Goal: Information Seeking & Learning: Learn about a topic

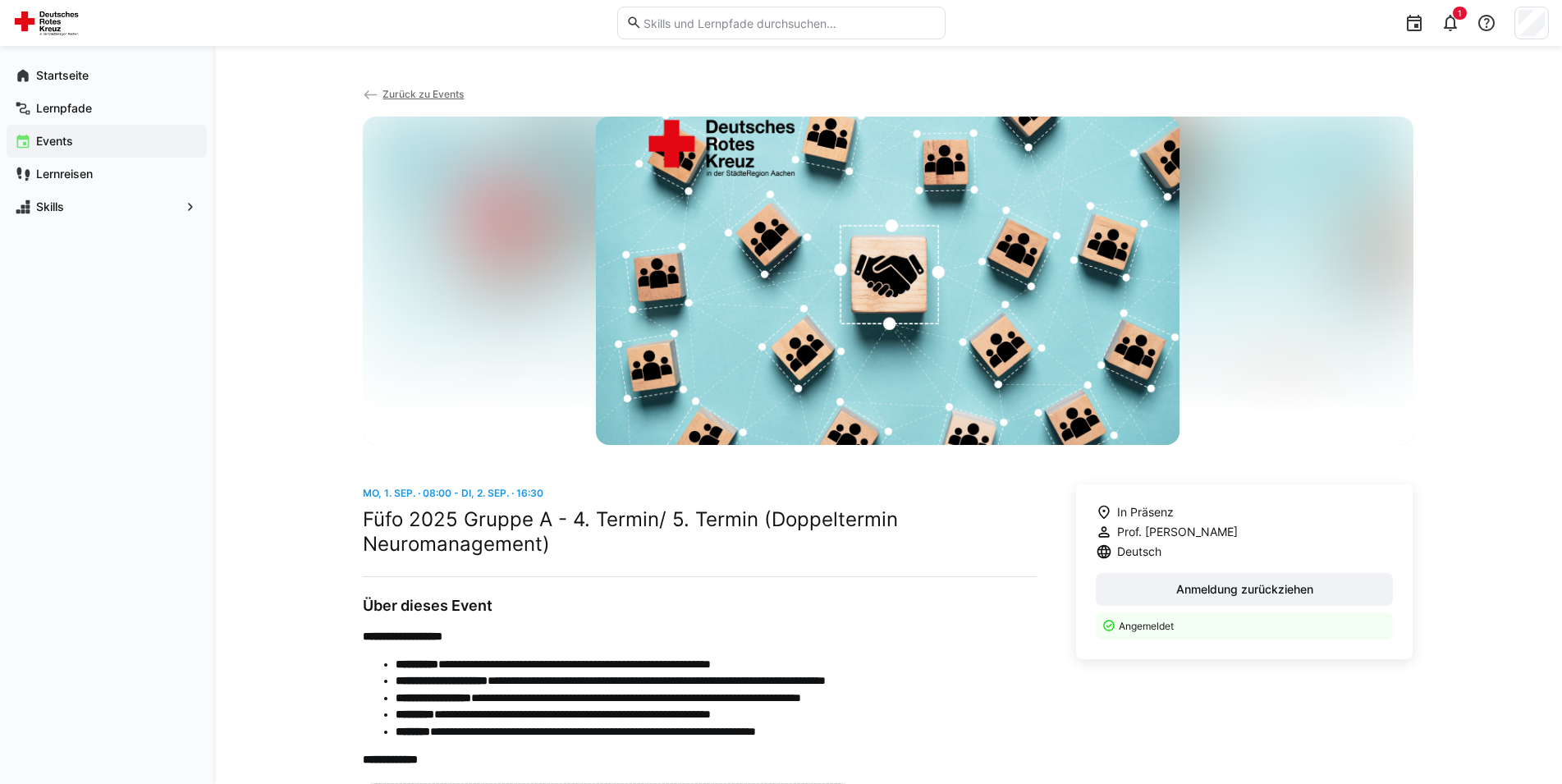
click at [0, 0] on app-navigation-label "Startseite" at bounding box center [0, 0] width 0 height 0
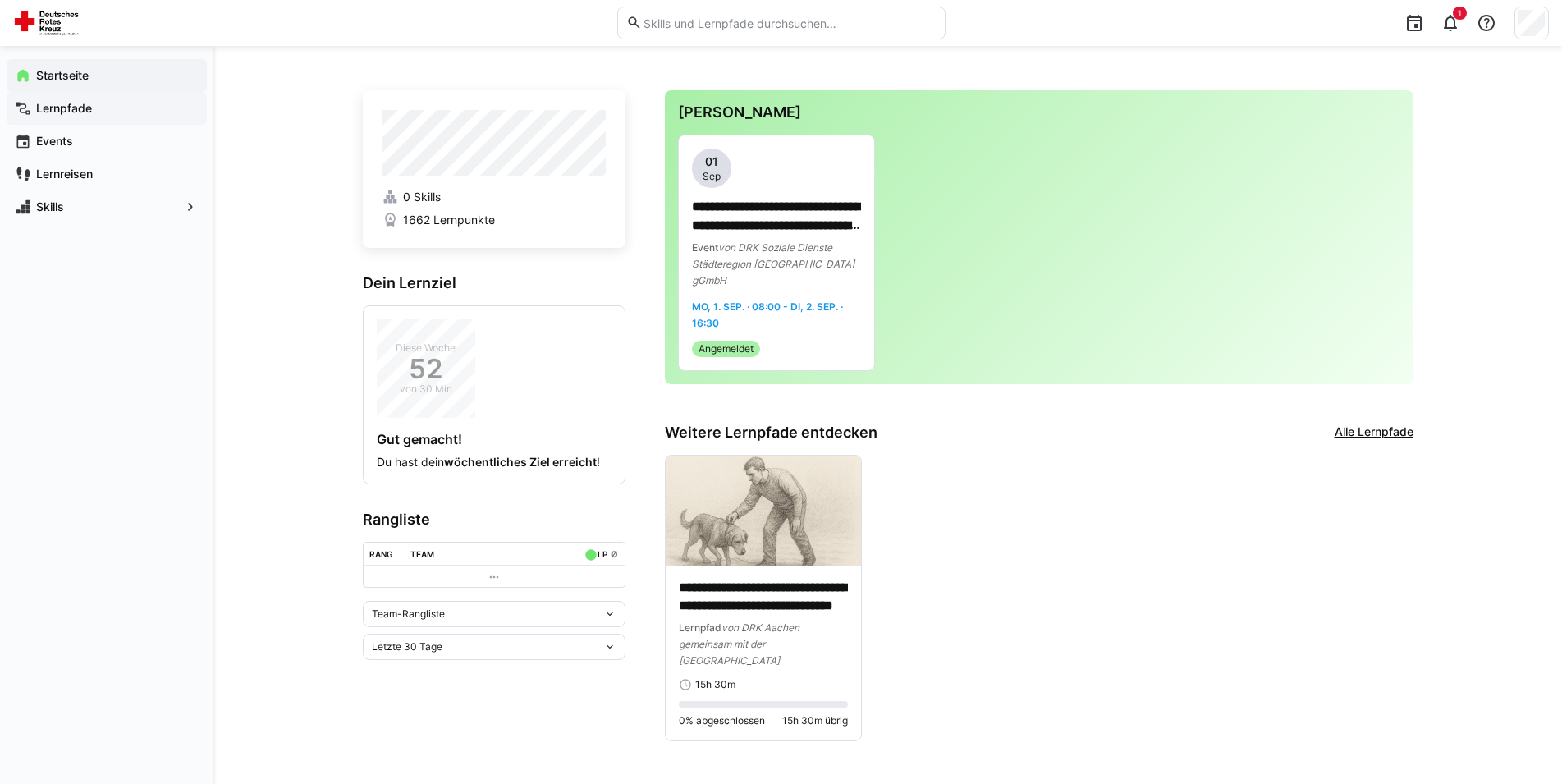
click at [0, 0] on app-navigation-label "Lernpfade" at bounding box center [0, 0] width 0 height 0
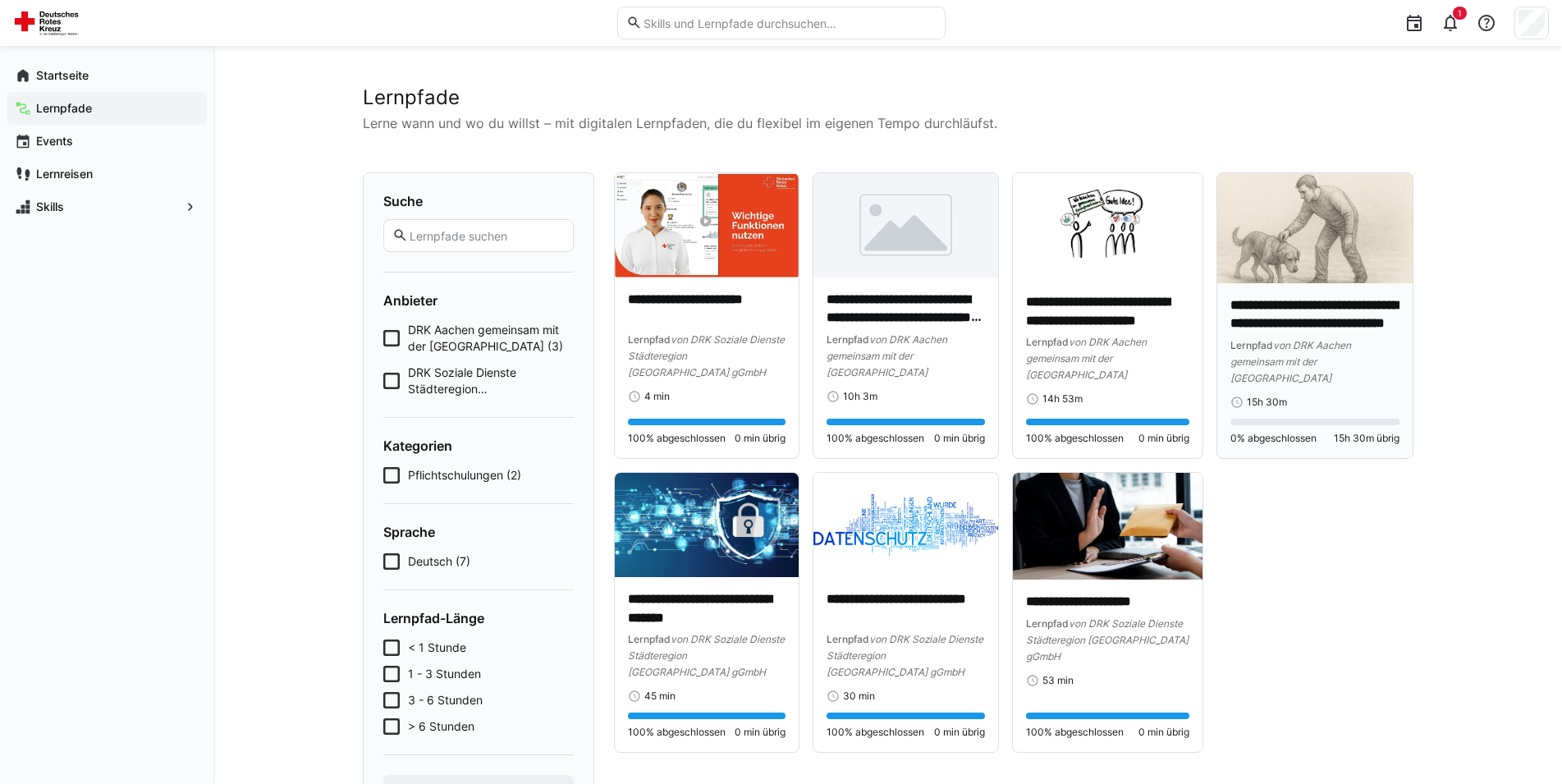
click at [1269, 410] on div "**********" at bounding box center [1315, 371] width 168 height 150
click at [1260, 327] on p "**********" at bounding box center [1315, 315] width 168 height 37
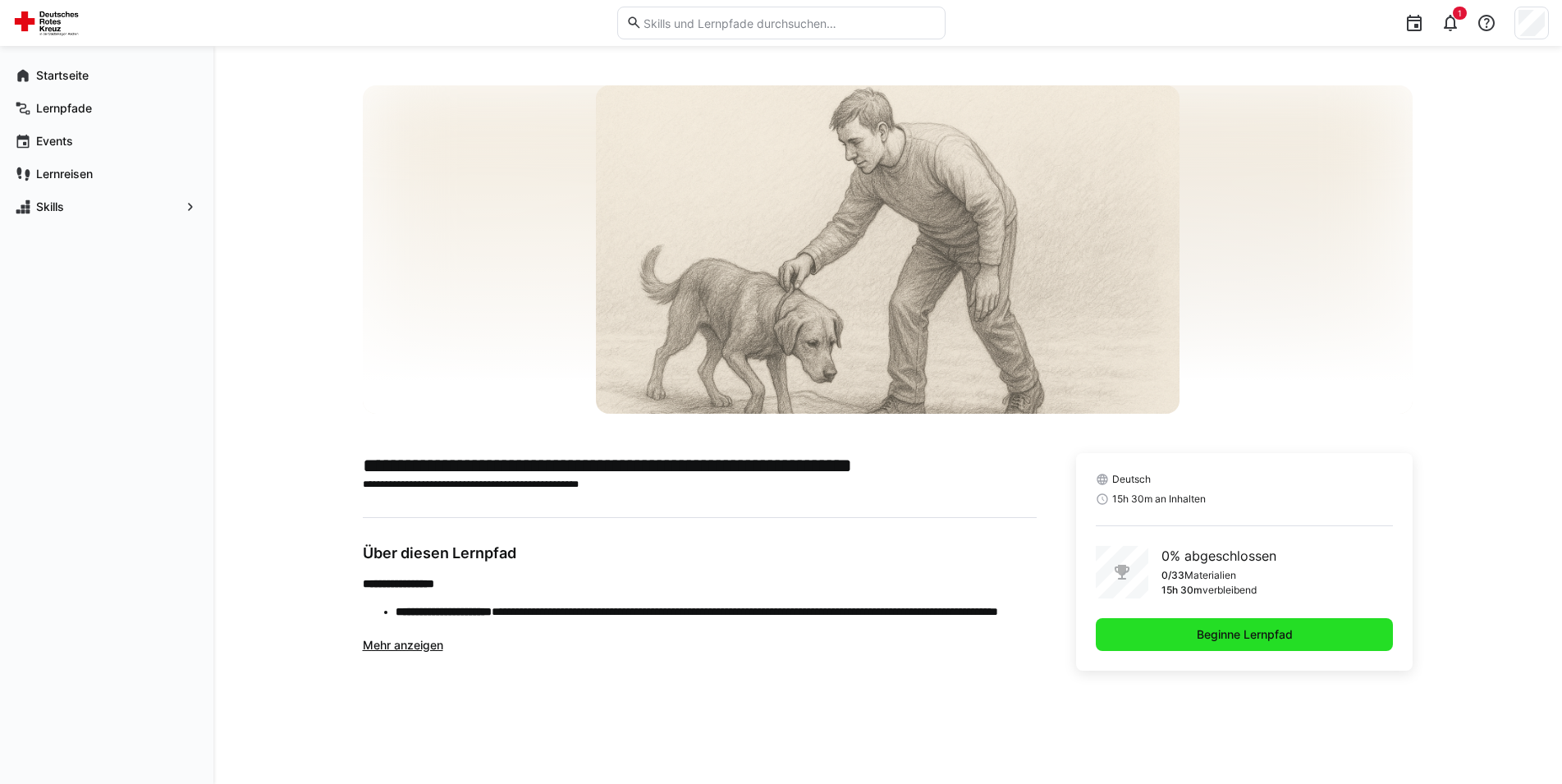
click at [1157, 640] on span "Beginne Lernpfad" at bounding box center [1245, 634] width 298 height 33
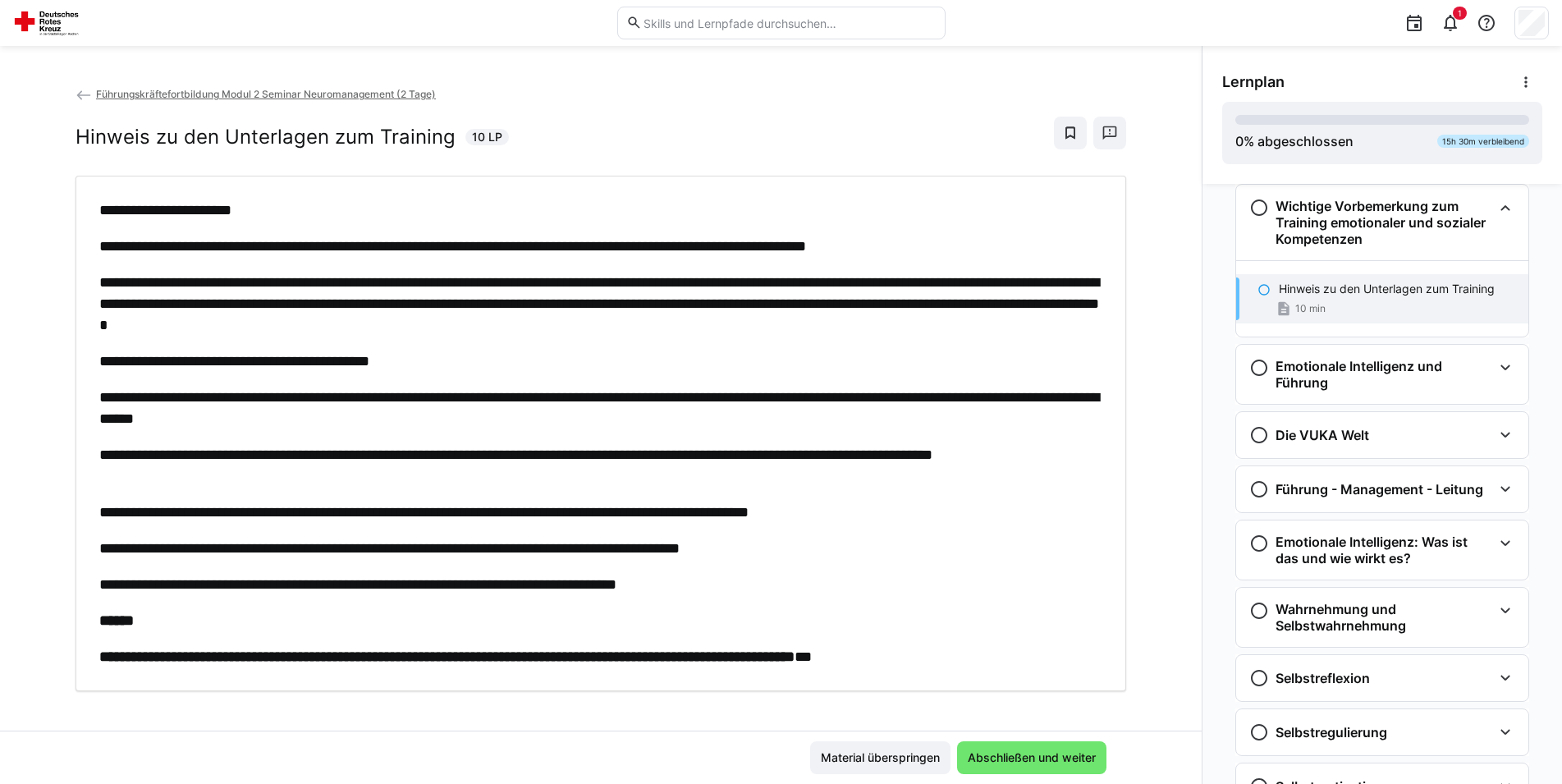
scroll to position [13, 0]
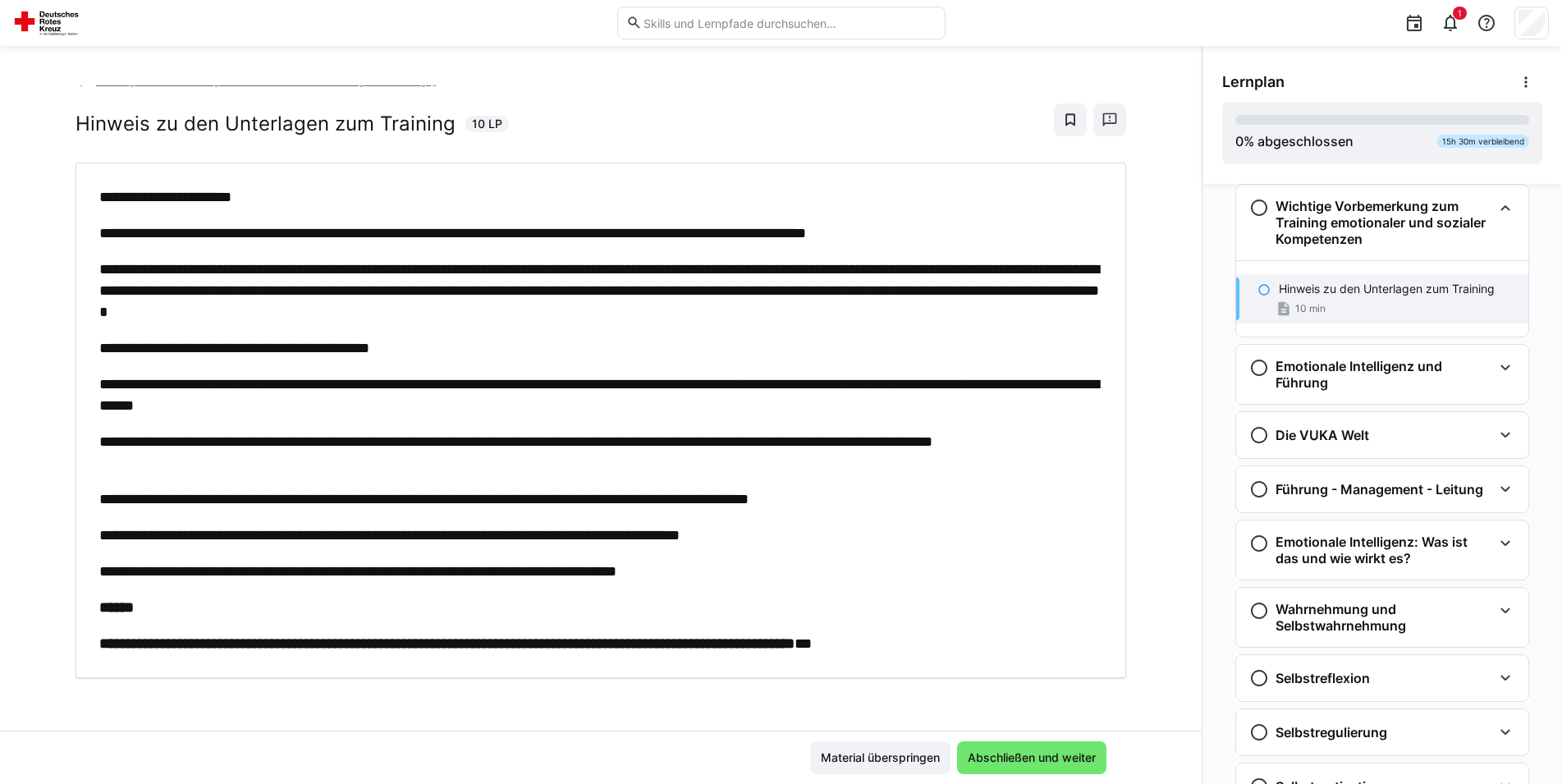
click at [479, 358] on p "**********" at bounding box center [601, 348] width 1003 height 21
click at [486, 417] on div "**********" at bounding box center [601, 420] width 1003 height 468
click at [640, 351] on p "**********" at bounding box center [601, 348] width 1003 height 21
click at [1047, 753] on span "Abschließen und weiter" at bounding box center [1033, 758] width 133 height 16
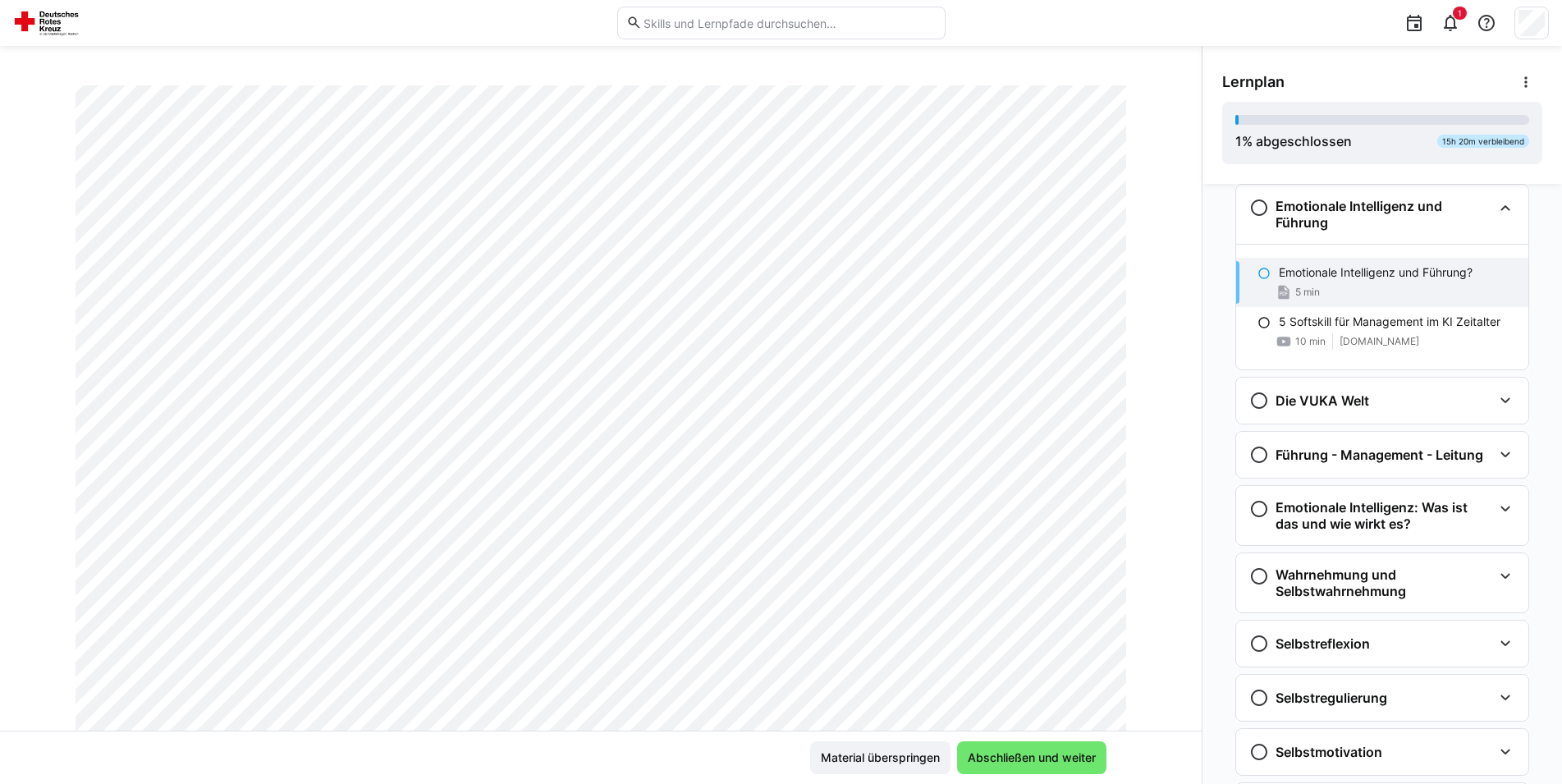
scroll to position [198, 0]
click at [1024, 758] on span "Abschließen und weiter" at bounding box center [1033, 758] width 133 height 16
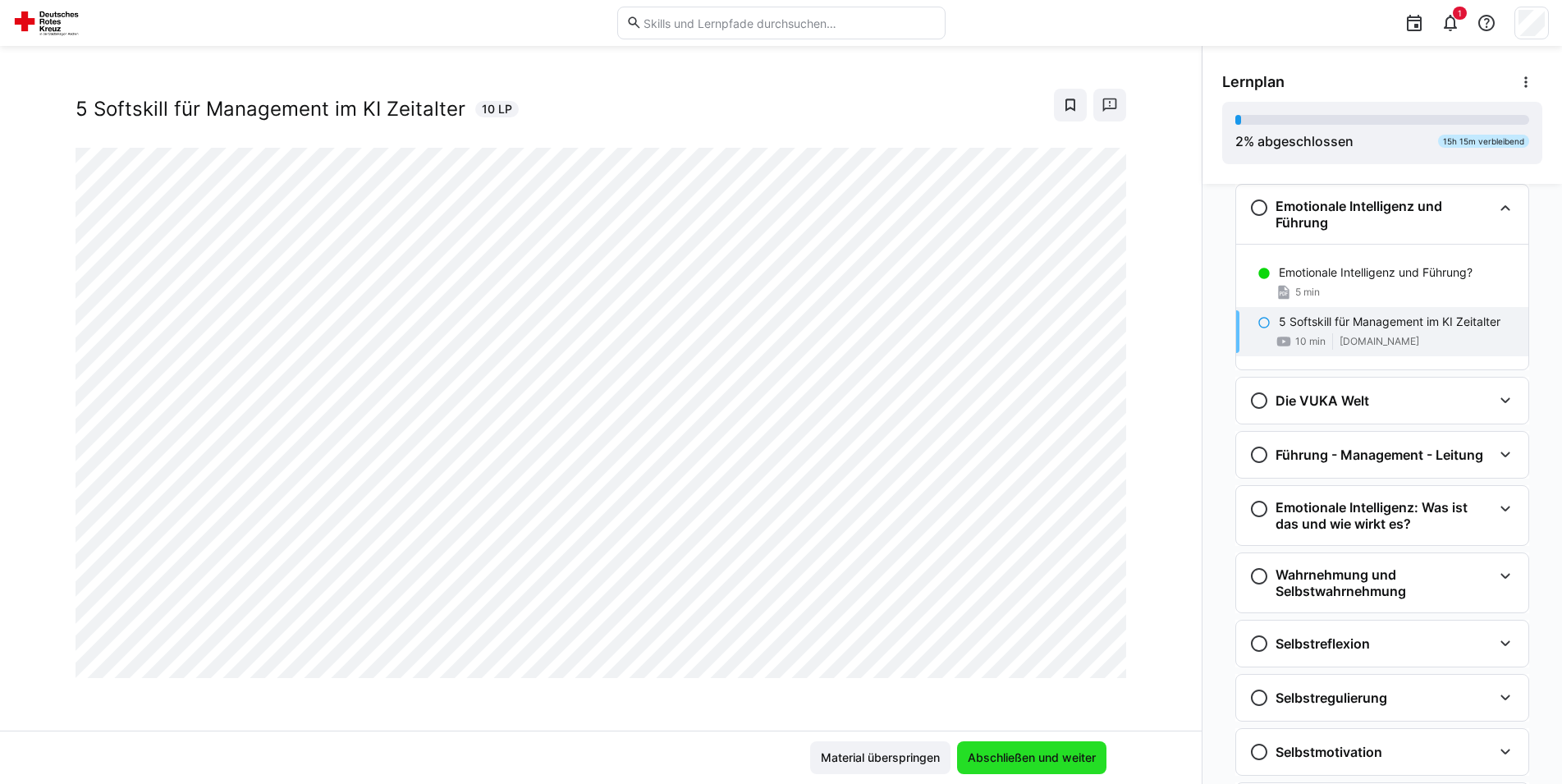
click at [1033, 754] on span "Abschließen und weiter" at bounding box center [1033, 758] width 133 height 16
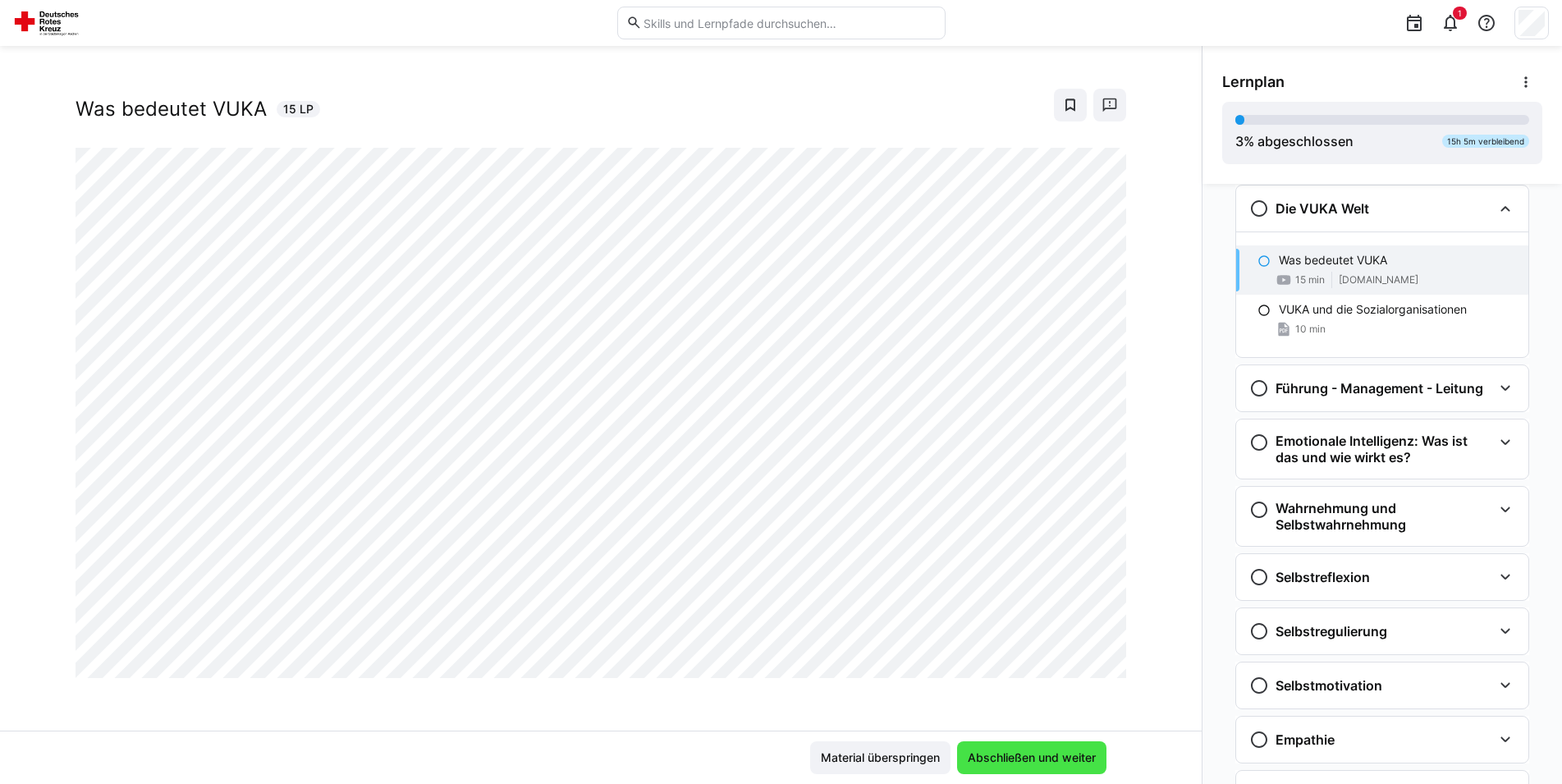
scroll to position [379, 0]
click at [1020, 759] on span "Abschließen und weiter" at bounding box center [1033, 758] width 133 height 16
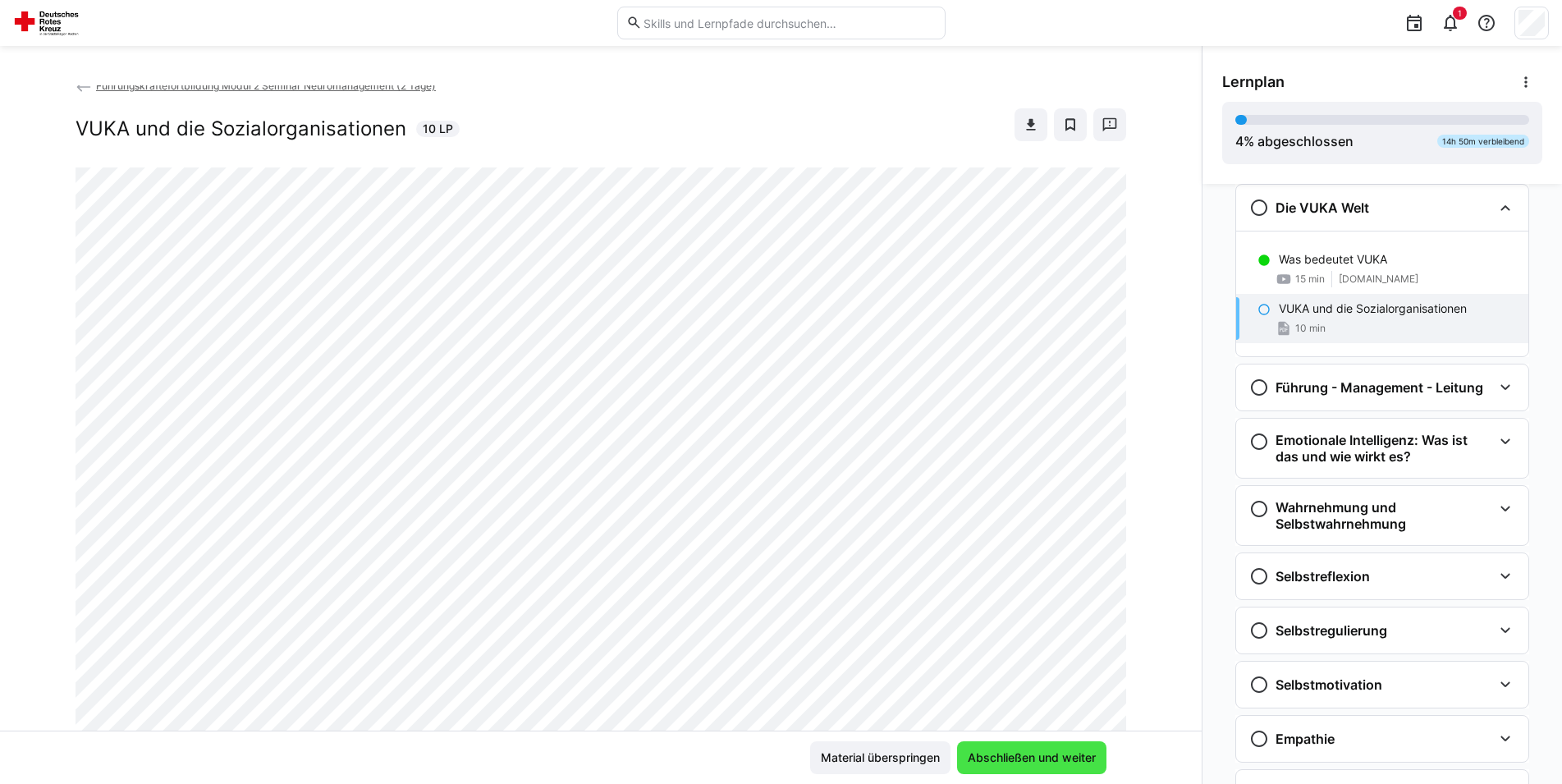
scroll to position [0, 0]
click at [992, 764] on span "Abschließen und weiter" at bounding box center [1033, 758] width 133 height 16
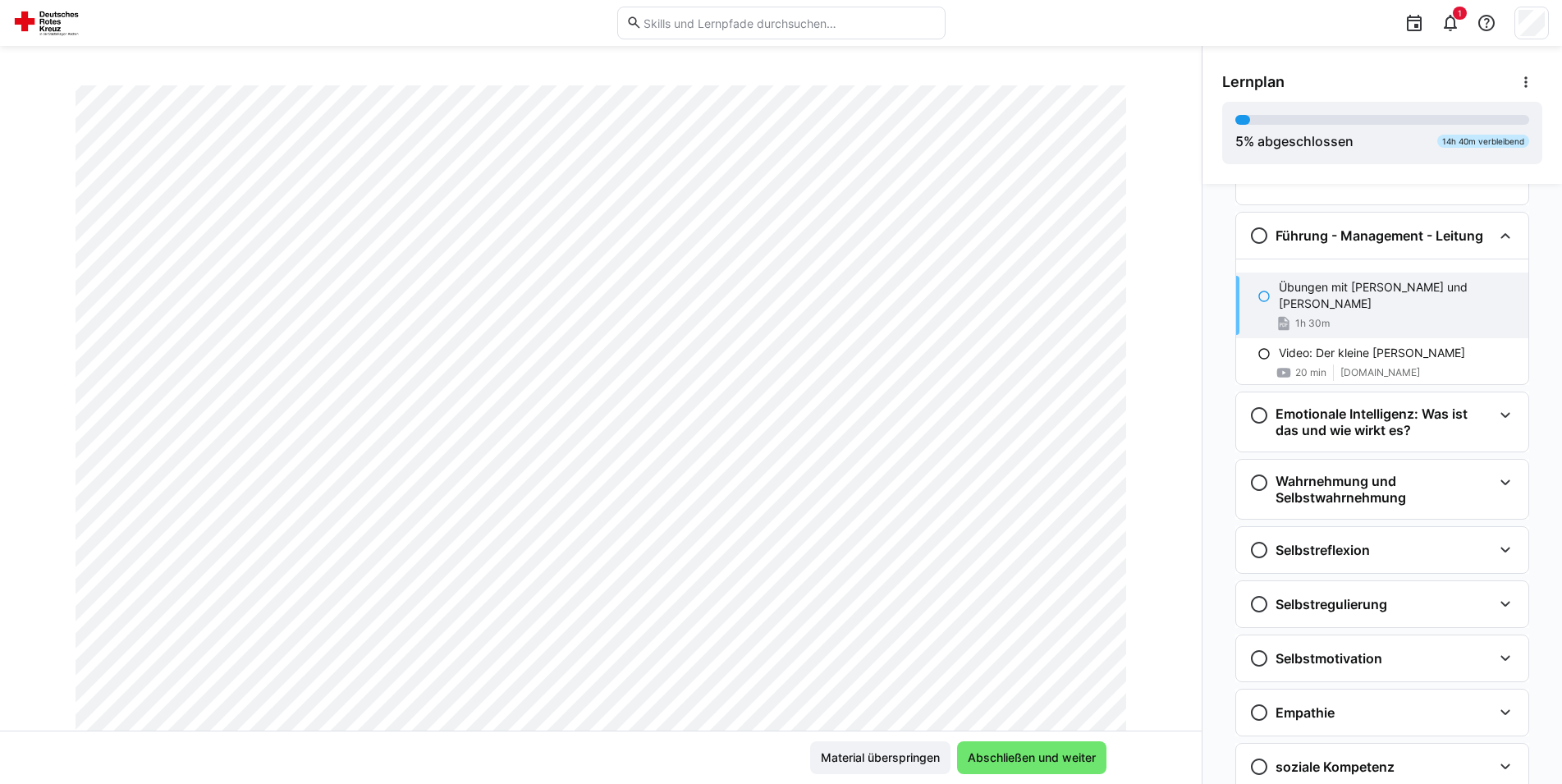
scroll to position [167, 0]
click at [1015, 757] on span "Abschließen und weiter" at bounding box center [1033, 758] width 133 height 16
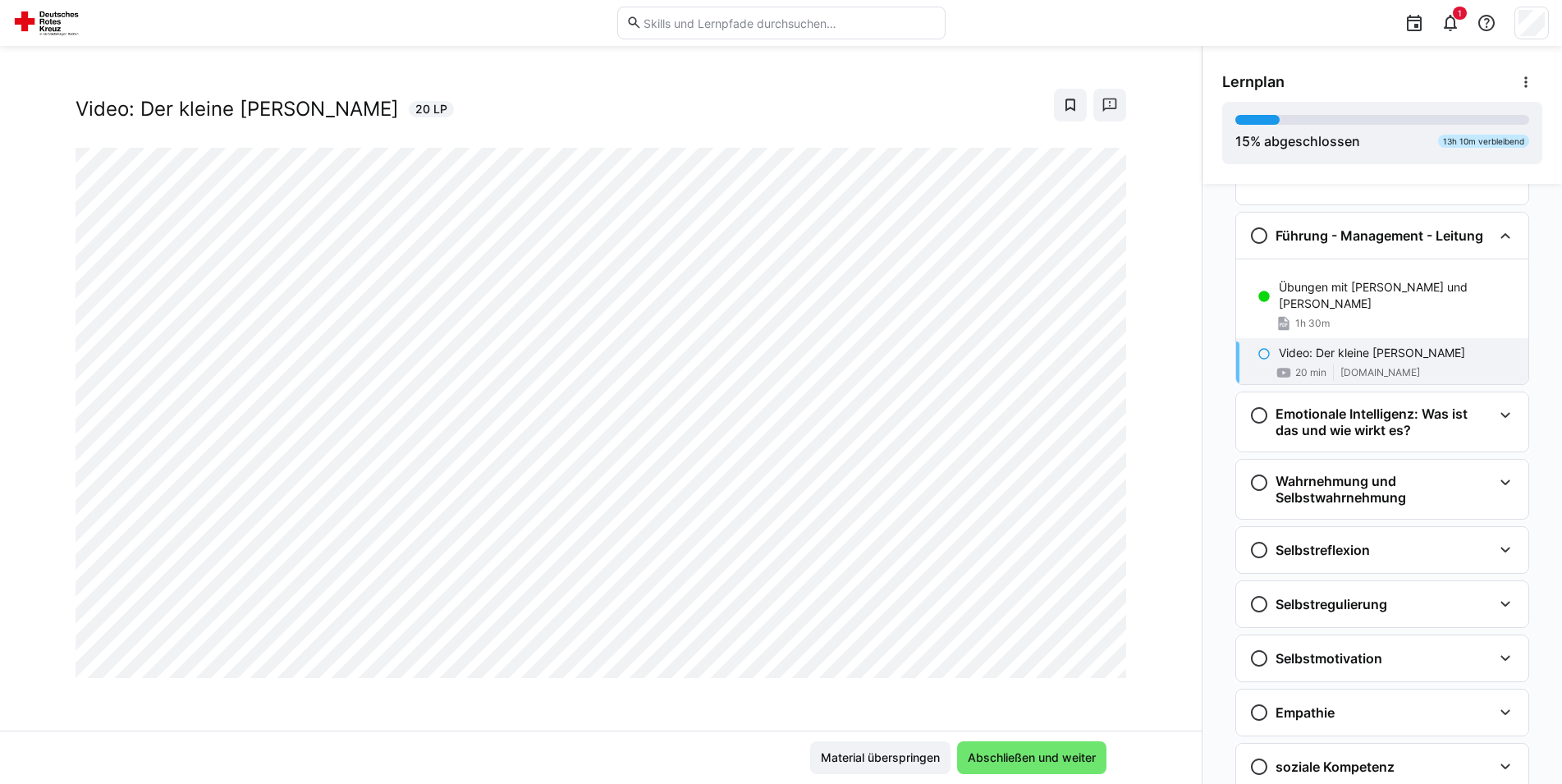
click at [678, 99] on div "Video: Der kleine [PERSON_NAME] 20 LP" at bounding box center [601, 105] width 1051 height 33
click at [686, 113] on div "Video: Der kleine [PERSON_NAME] 20 LP" at bounding box center [601, 105] width 1051 height 33
click at [816, 78] on div "Führungskräftefortbildung Modul 2 Seminar Neuromanagement (2 Tage) Video: Der k…" at bounding box center [601, 414] width 1202 height 737
click at [827, 86] on div "Führungskräftefortbildung Modul 2 Seminar Neuromanagement (2 Tage) Video: Der k…" at bounding box center [601, 102] width 1051 height 90
click at [857, 102] on div "Video: Der kleine [PERSON_NAME] 20 LP" at bounding box center [601, 105] width 1051 height 33
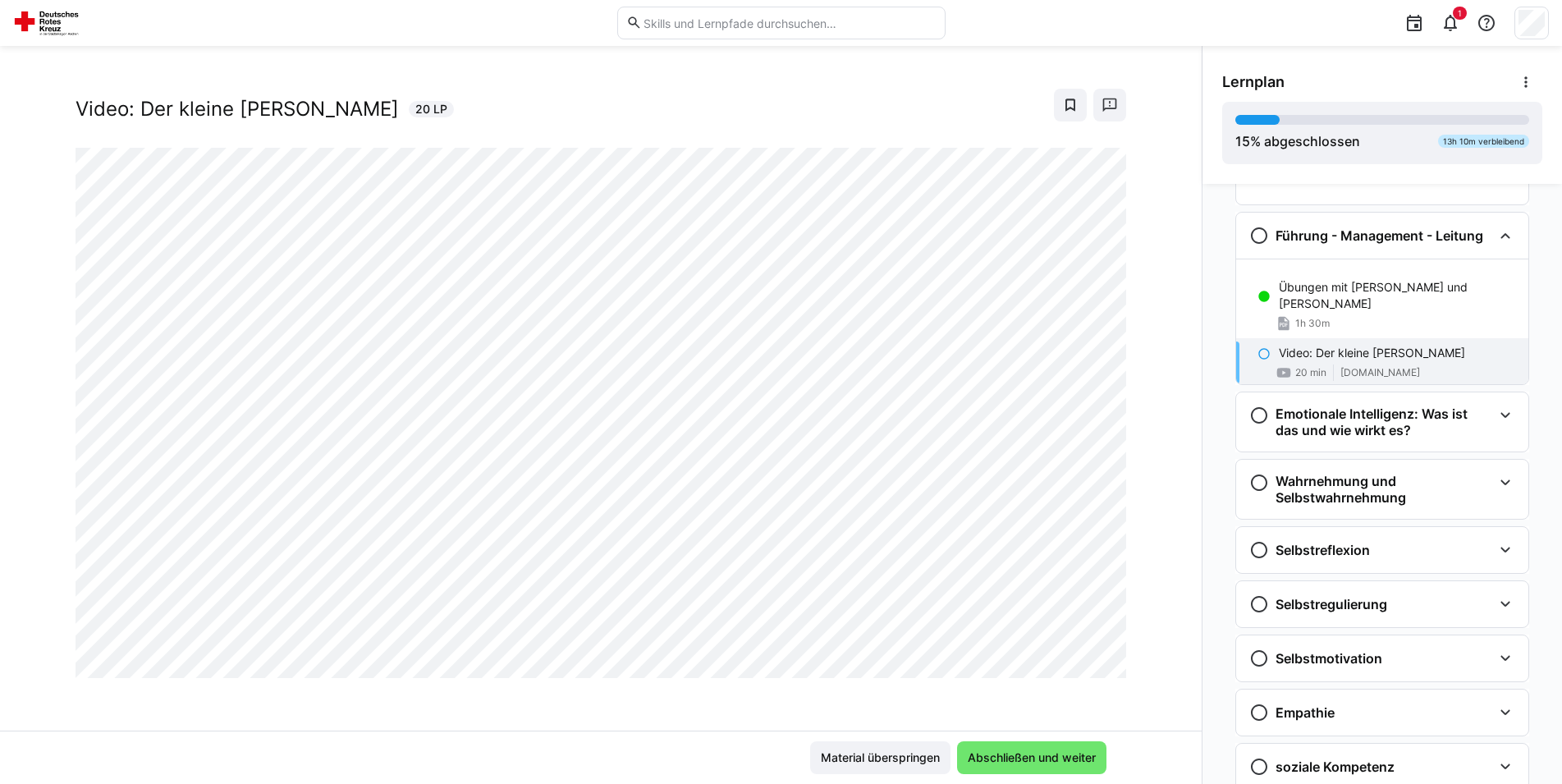
click at [582, 85] on div "Führungskräftefortbildung Modul 2 Seminar Neuromanagement (2 Tage) Video: Der k…" at bounding box center [601, 414] width 1202 height 737
click at [813, 97] on div "Video: Der kleine [PERSON_NAME] 20 LP" at bounding box center [601, 105] width 1051 height 33
click at [1257, 542] on eds-icon at bounding box center [1260, 550] width 20 height 20
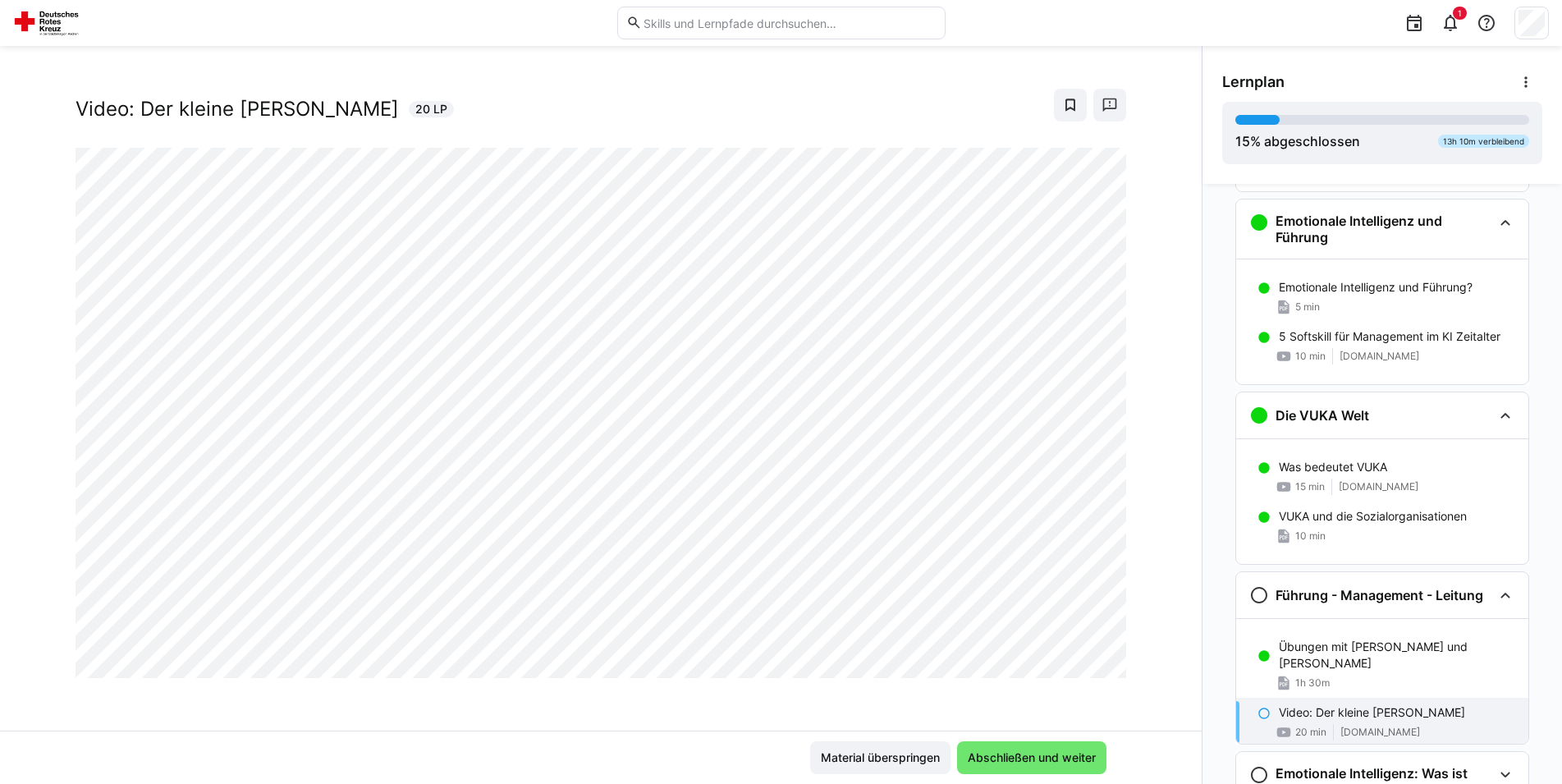
scroll to position [335, 0]
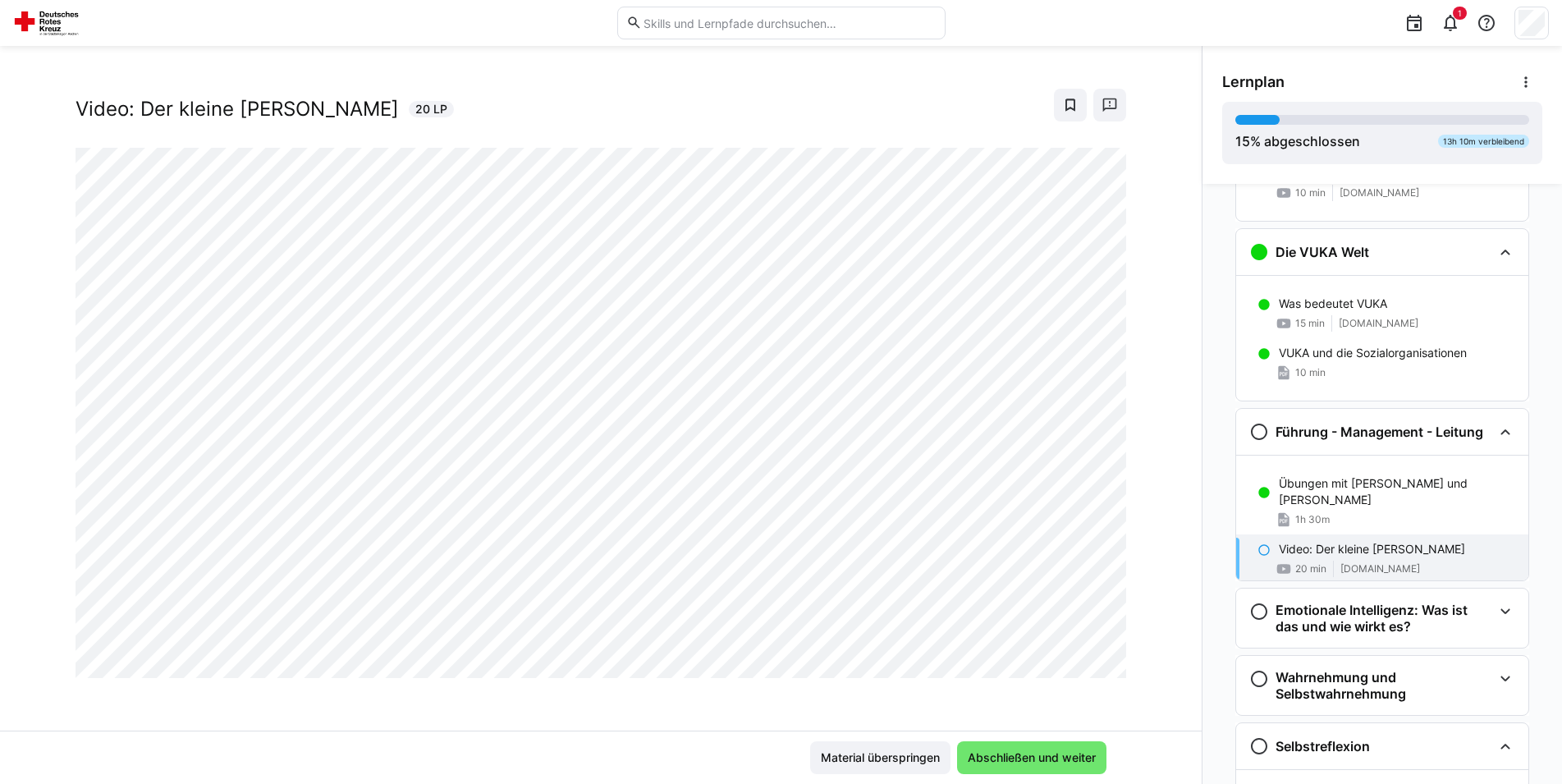
click at [1311, 562] on span "20 min" at bounding box center [1311, 569] width 31 height 13
click at [1142, 536] on div "Führungskräftefortbildung Modul 2 Seminar Neuromanagement (2 Tage) Video: Der k…" at bounding box center [601, 408] width 1202 height 645
click at [1154, 394] on div "Führungskräftefortbildung Modul 2 Seminar Neuromanagement (2 Tage) Video: Der k…" at bounding box center [601, 408] width 1202 height 645
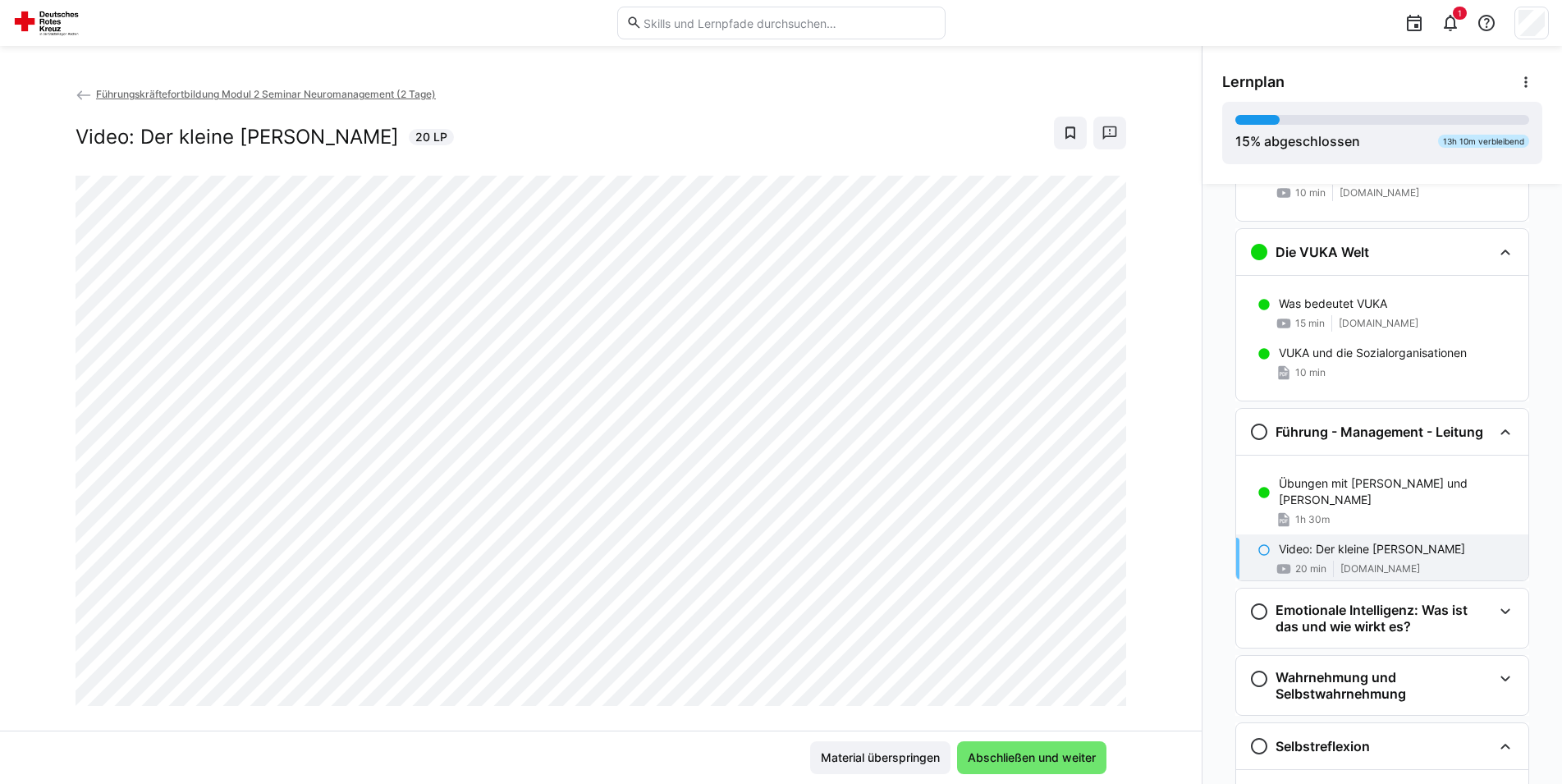
scroll to position [28, 0]
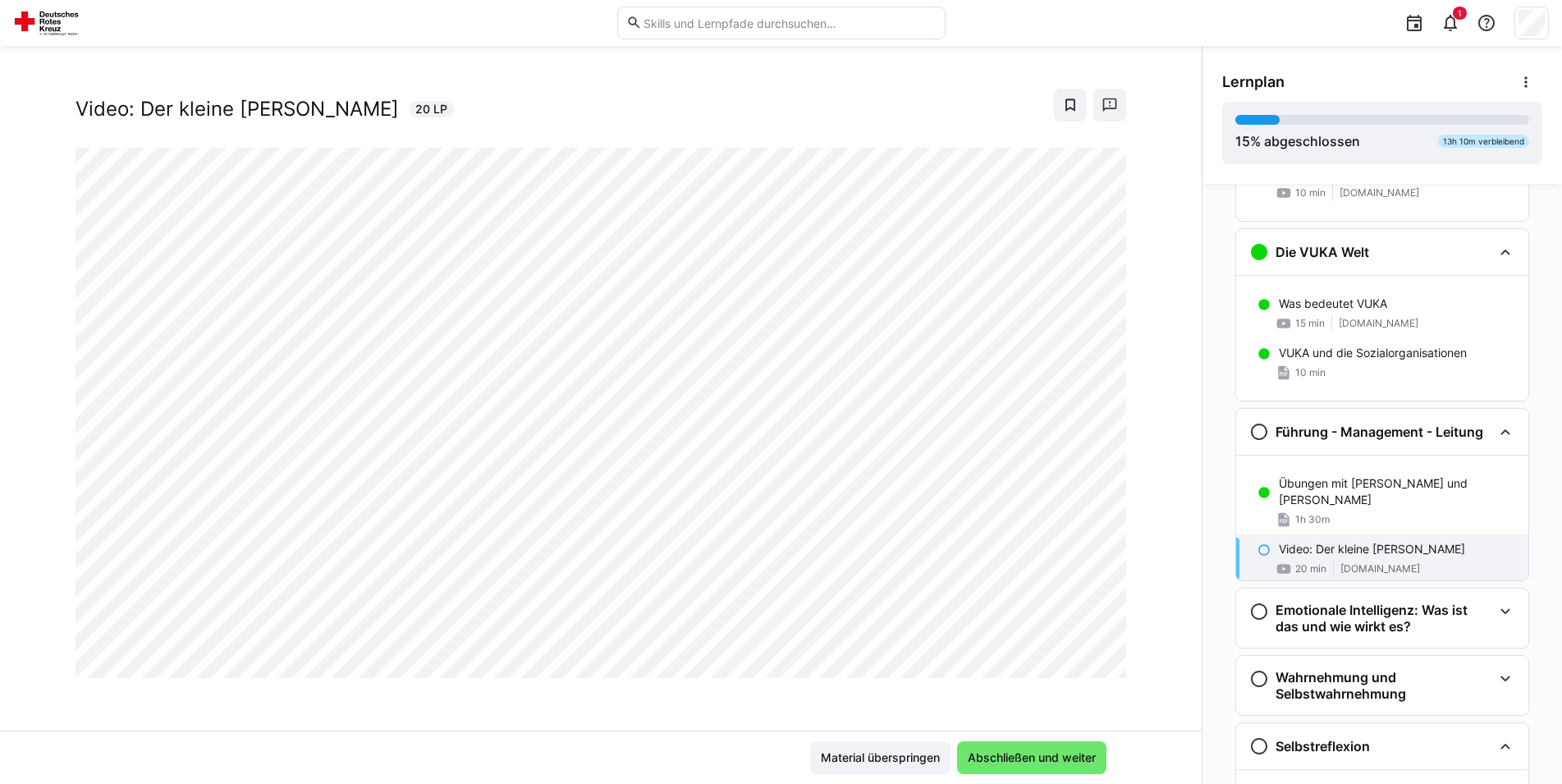
click at [1155, 468] on div "Führungskräftefortbildung Modul 2 Seminar Neuromanagement (2 Tage) Video: Der k…" at bounding box center [601, 408] width 1202 height 645
click at [490, 108] on div "Video: Der kleine [PERSON_NAME] 20 LP" at bounding box center [601, 105] width 1051 height 33
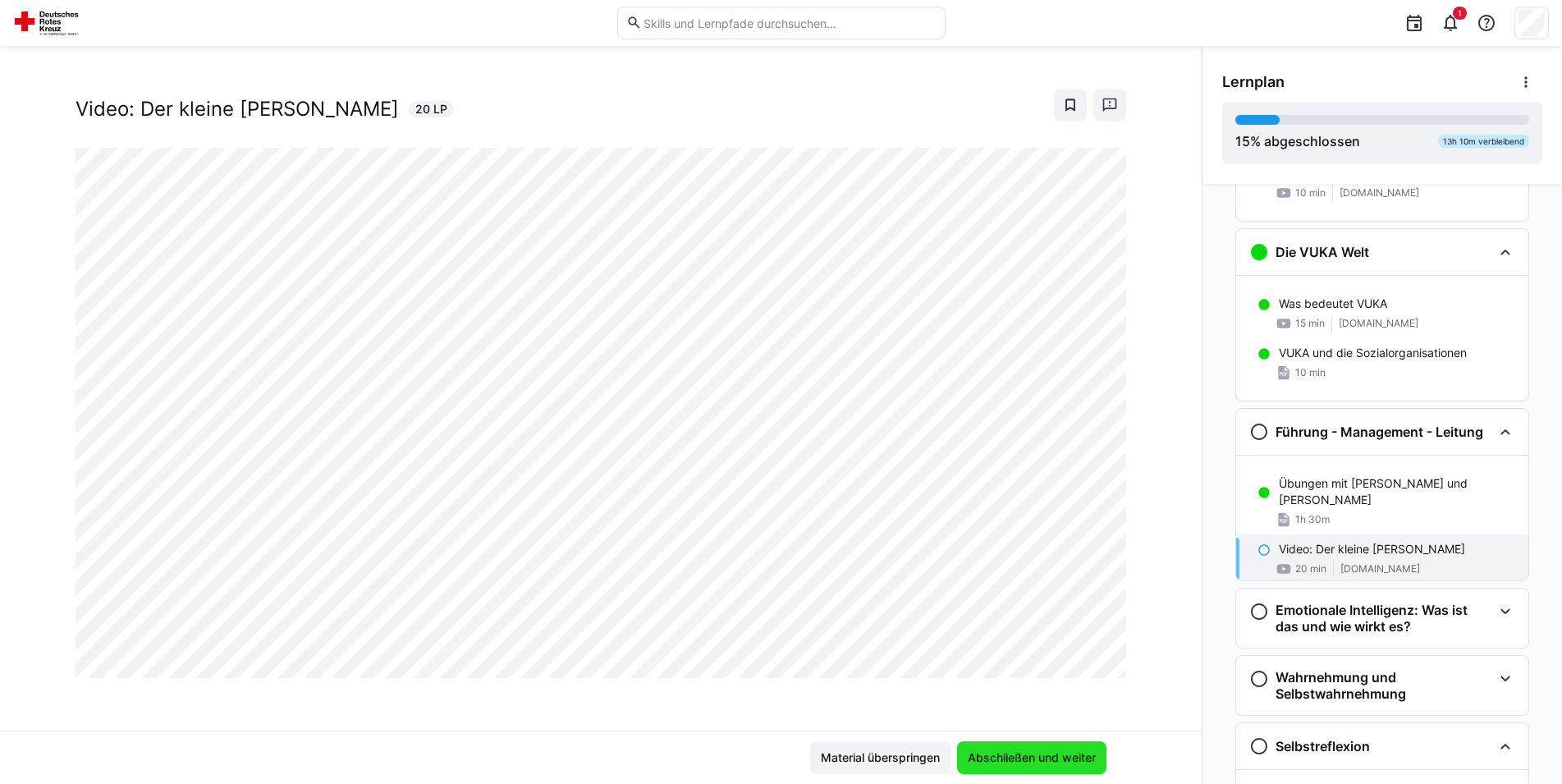
click at [991, 762] on span "Abschließen und weiter" at bounding box center [1033, 758] width 133 height 16
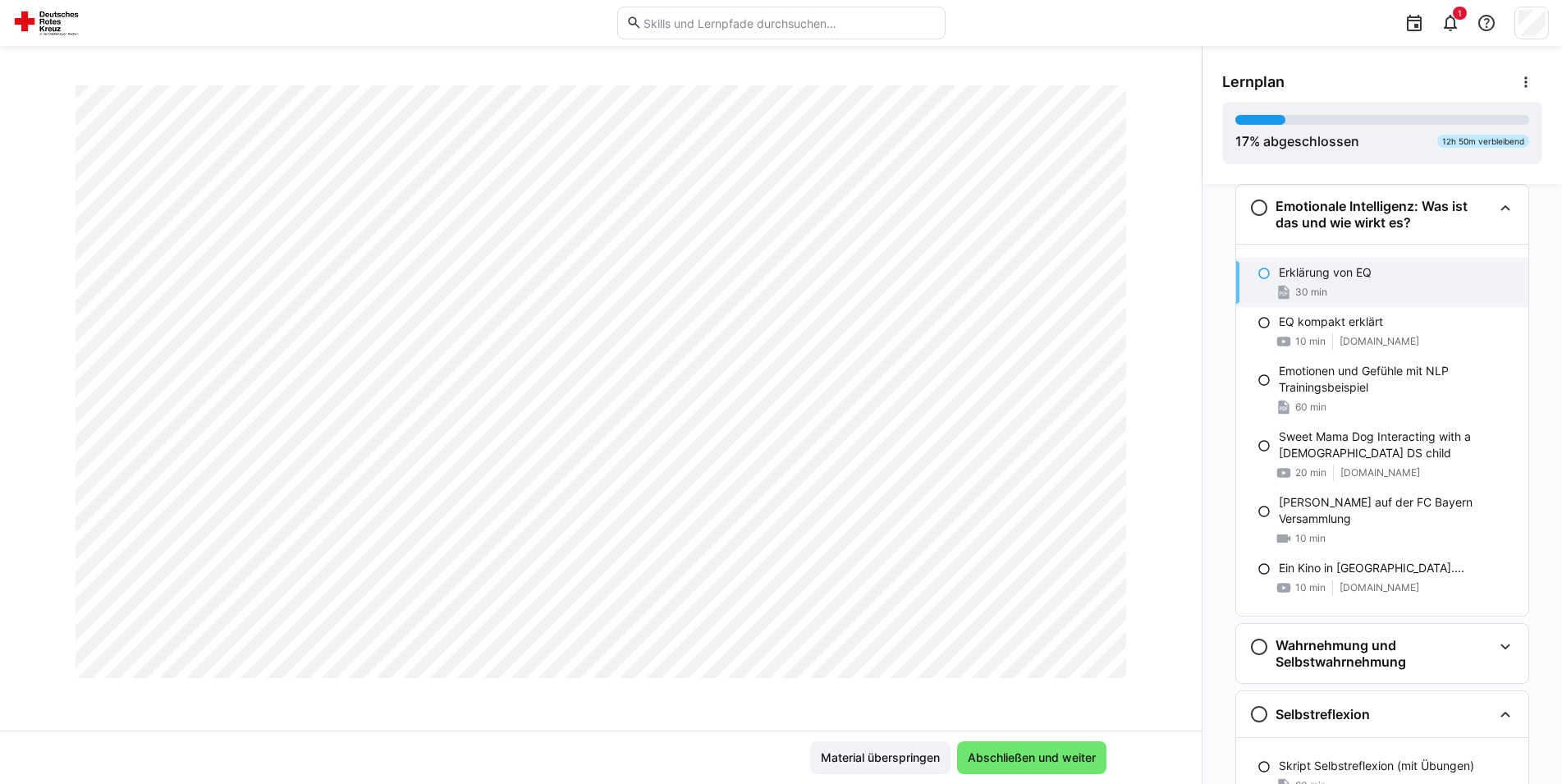
scroll to position [2450, 0]
click at [1003, 752] on span "Abschließen und weiter" at bounding box center [1033, 758] width 133 height 16
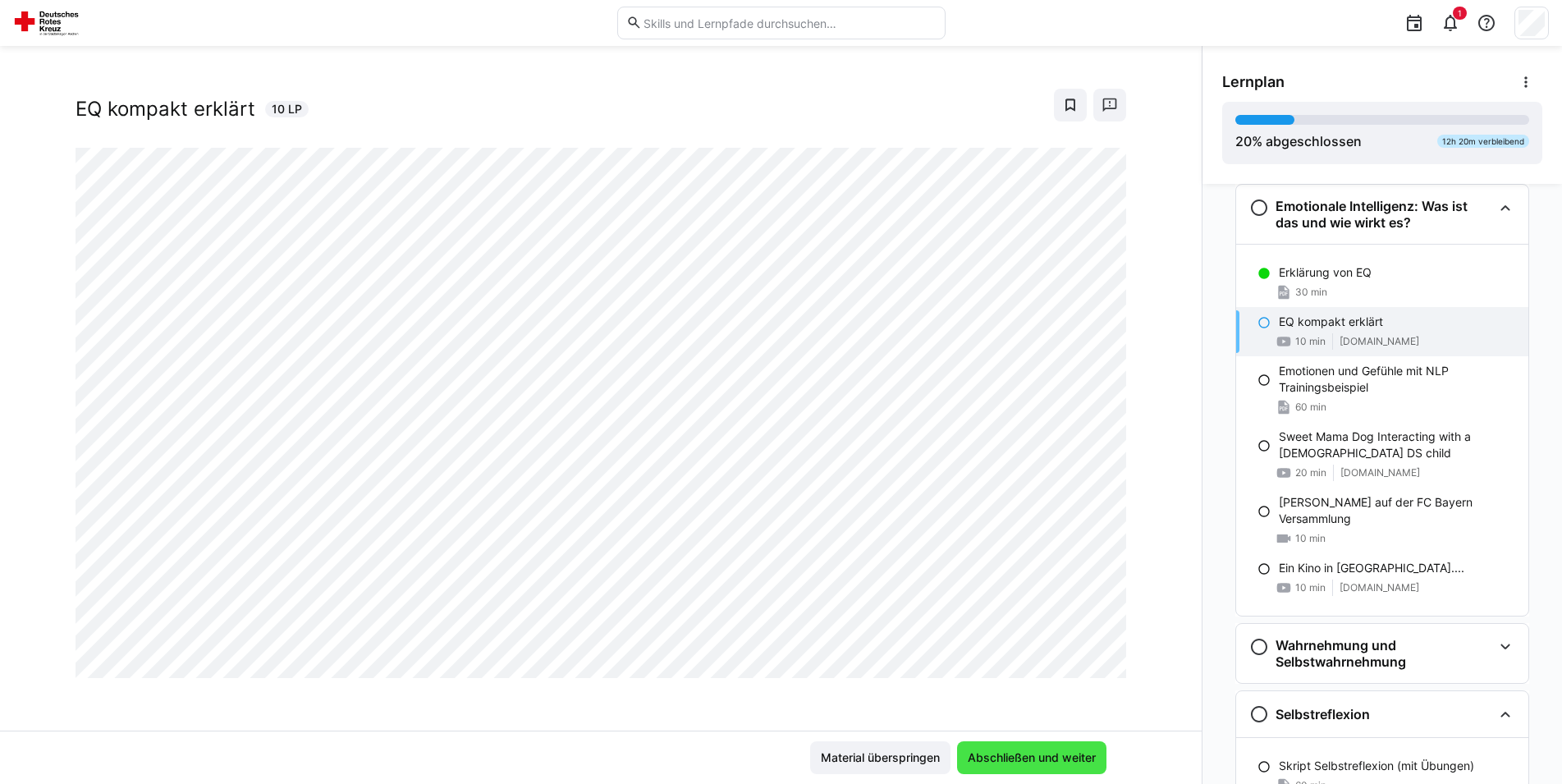
scroll to position [28, 0]
click at [1034, 756] on span "Abschließen und weiter" at bounding box center [1033, 758] width 133 height 16
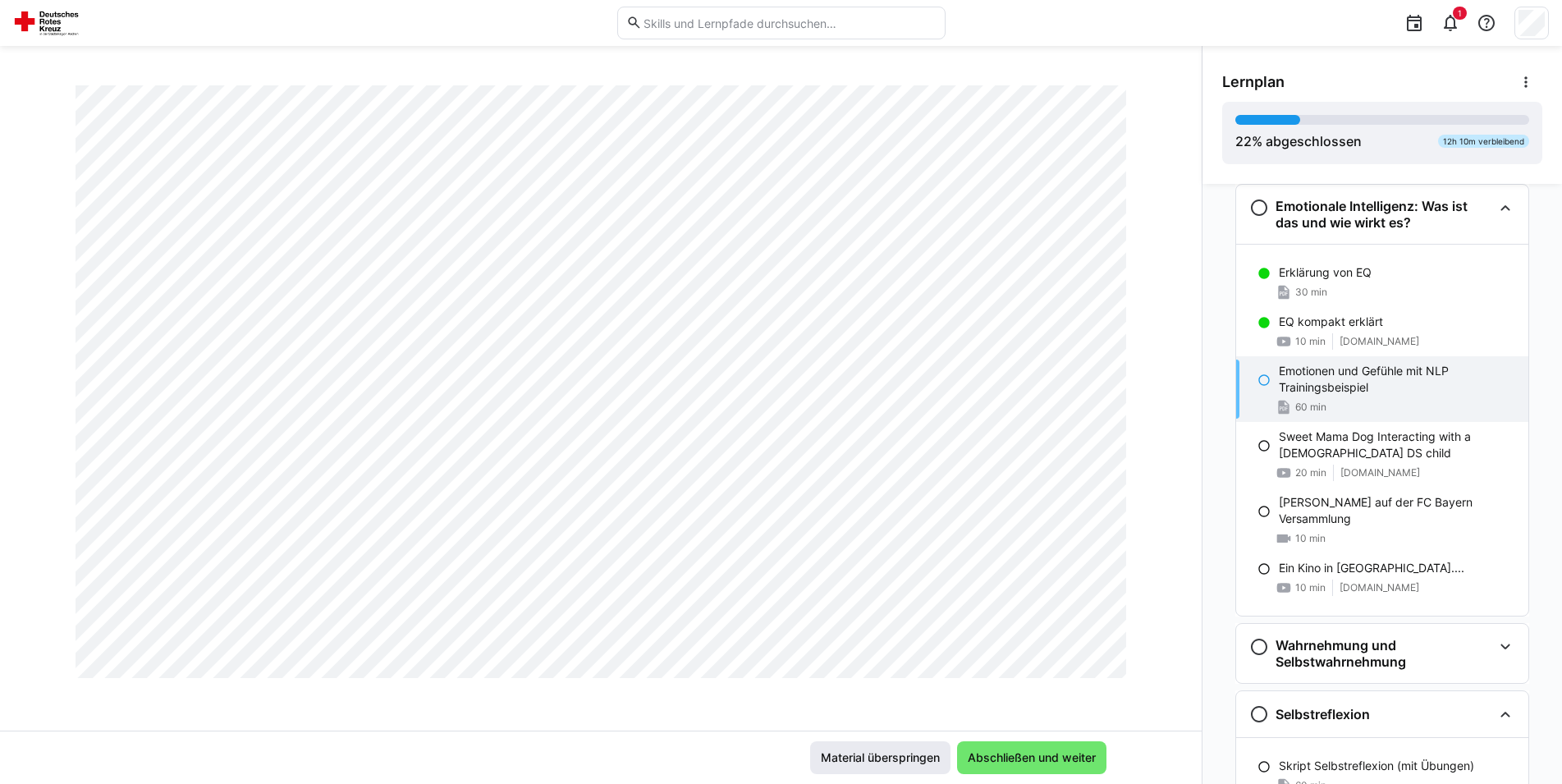
scroll to position [4702, 0]
click at [998, 754] on span "Abschließen und weiter" at bounding box center [1033, 758] width 133 height 16
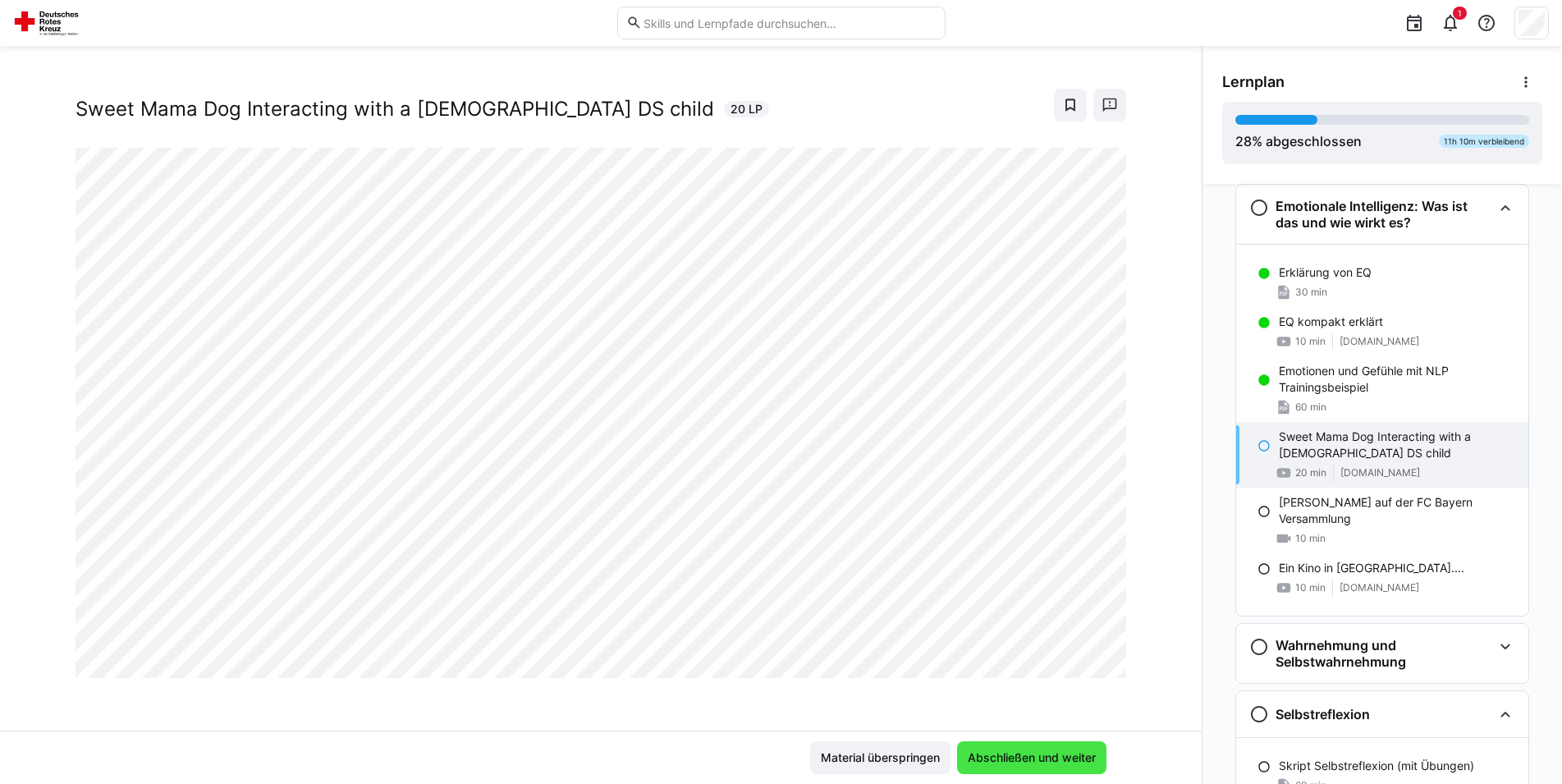
scroll to position [28, 0]
click at [1033, 754] on span "Abschließen und weiter" at bounding box center [1033, 758] width 133 height 16
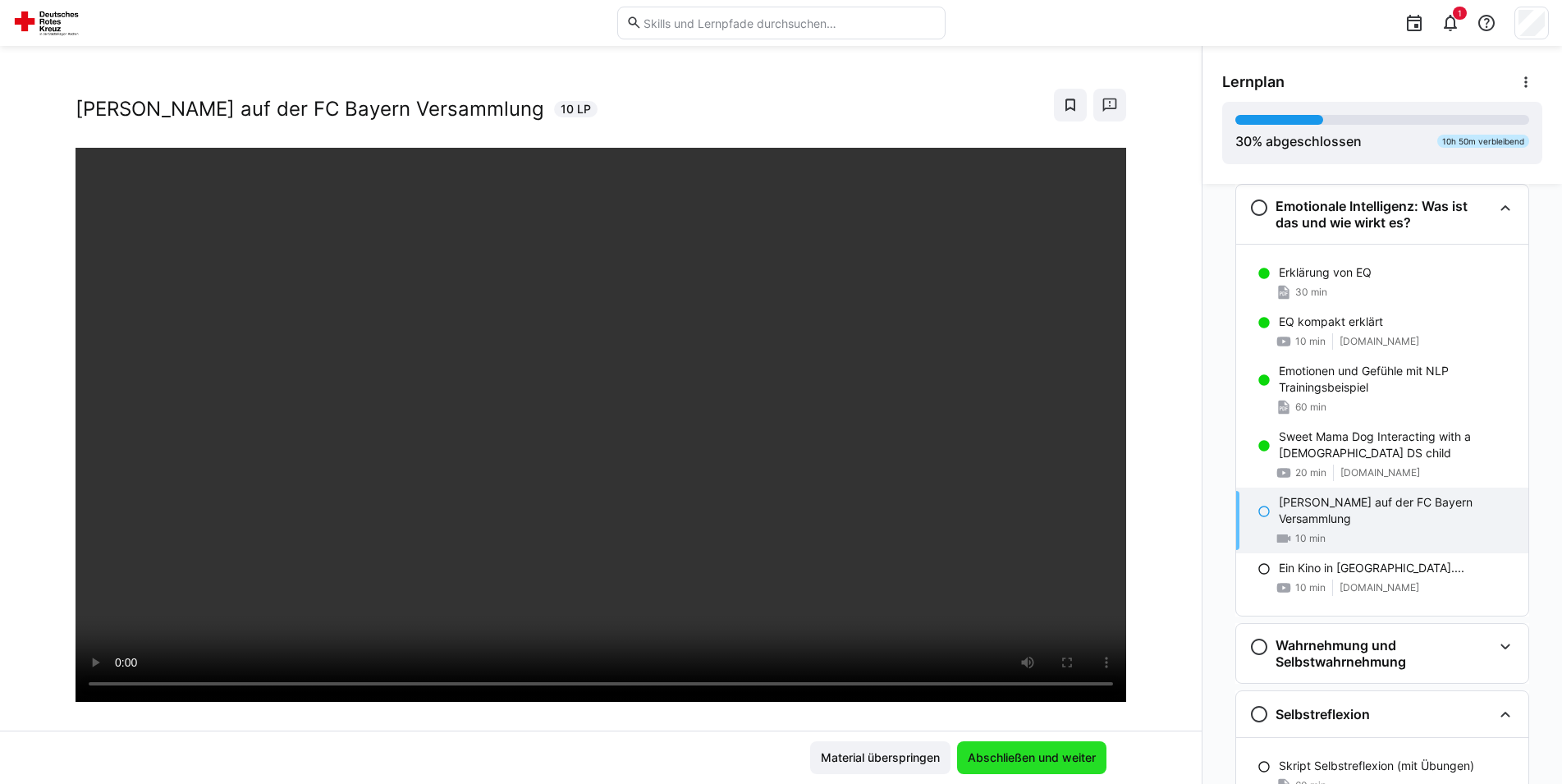
click at [1027, 752] on span "Abschließen und weiter" at bounding box center [1033, 758] width 133 height 16
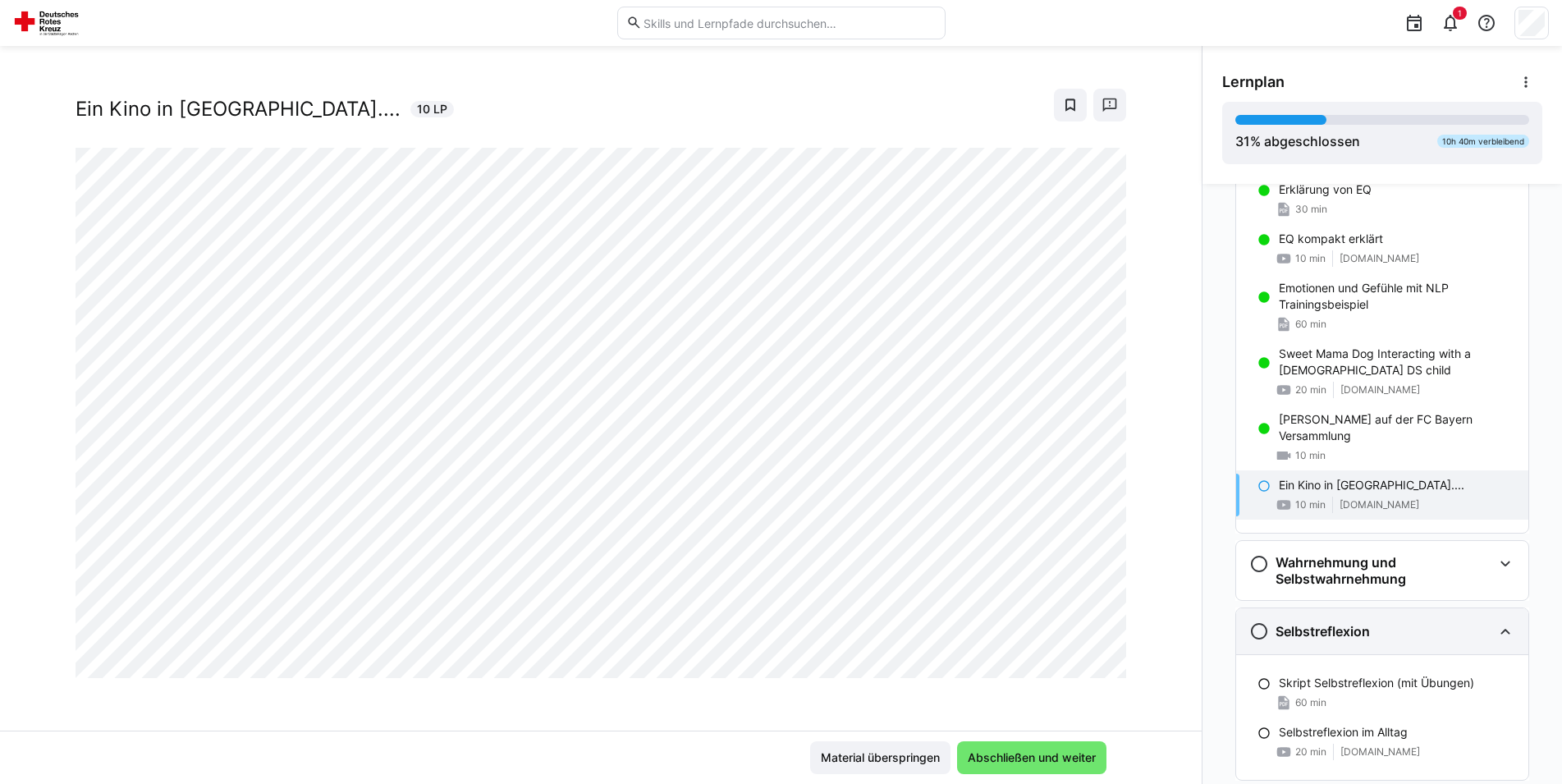
scroll to position [906, 0]
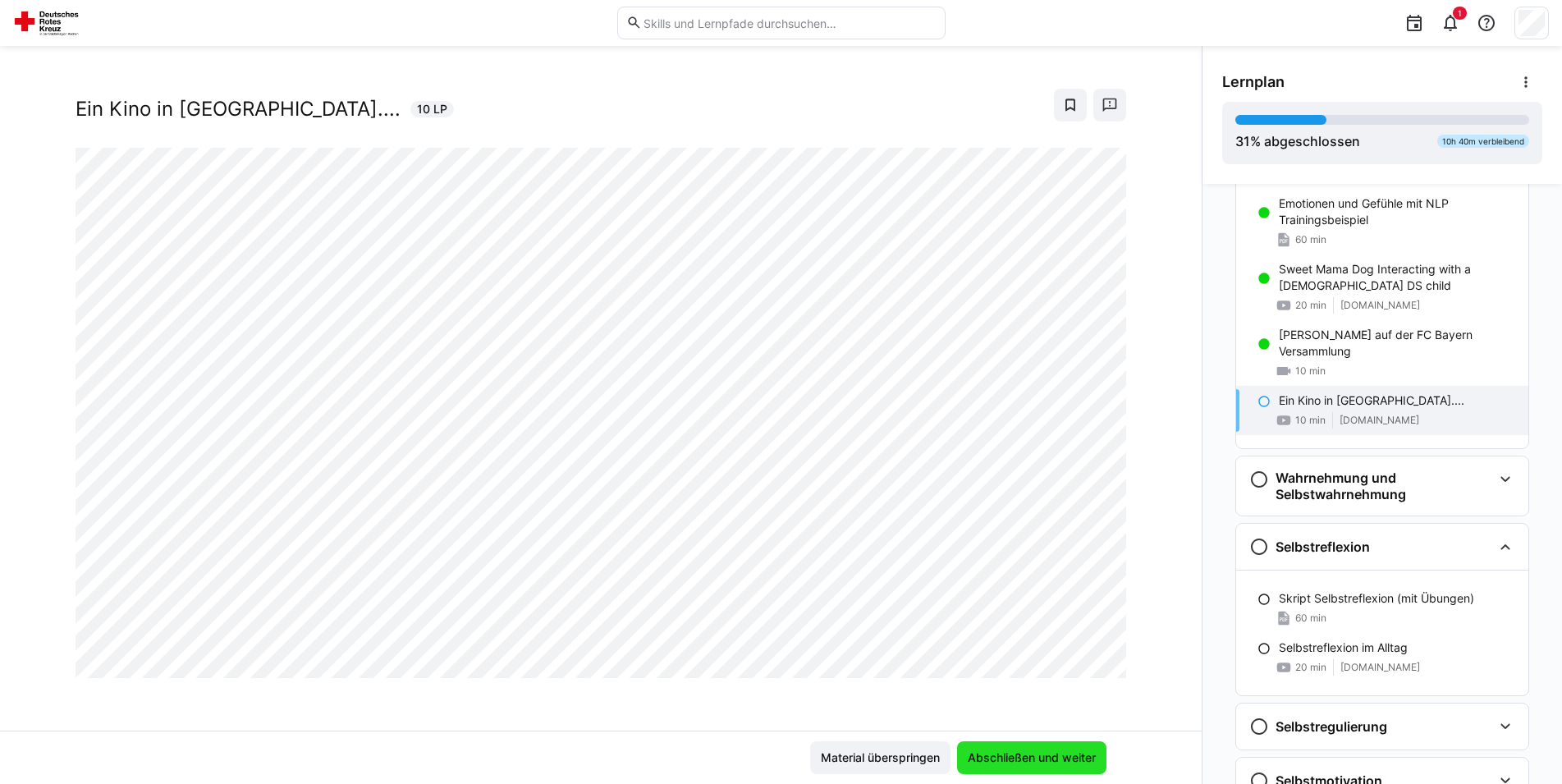
click at [1023, 756] on span "Abschließen und weiter" at bounding box center [1033, 758] width 133 height 16
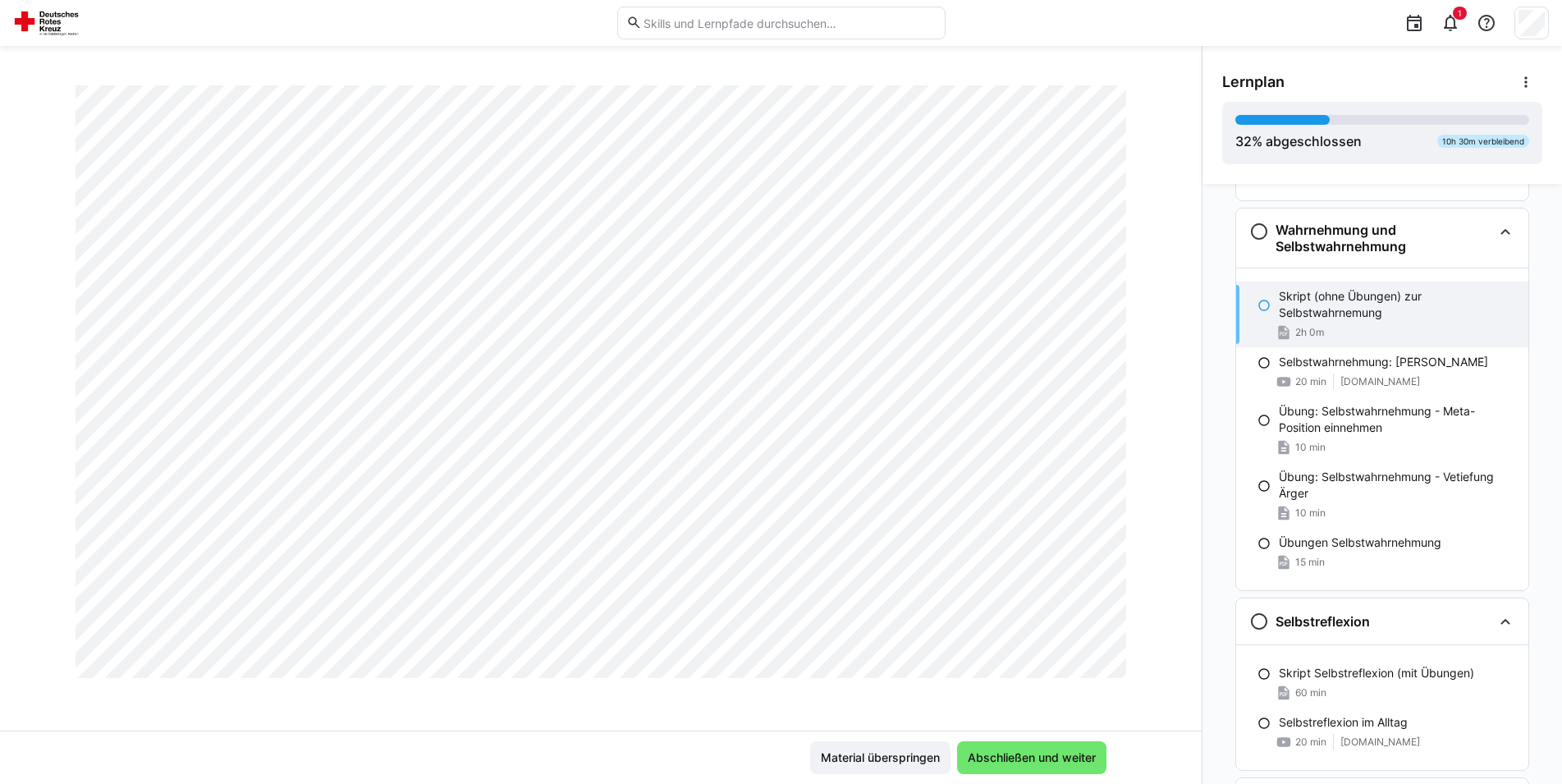
scroll to position [1786, 0]
click at [992, 757] on span "Abschließen und weiter" at bounding box center [1033, 758] width 133 height 16
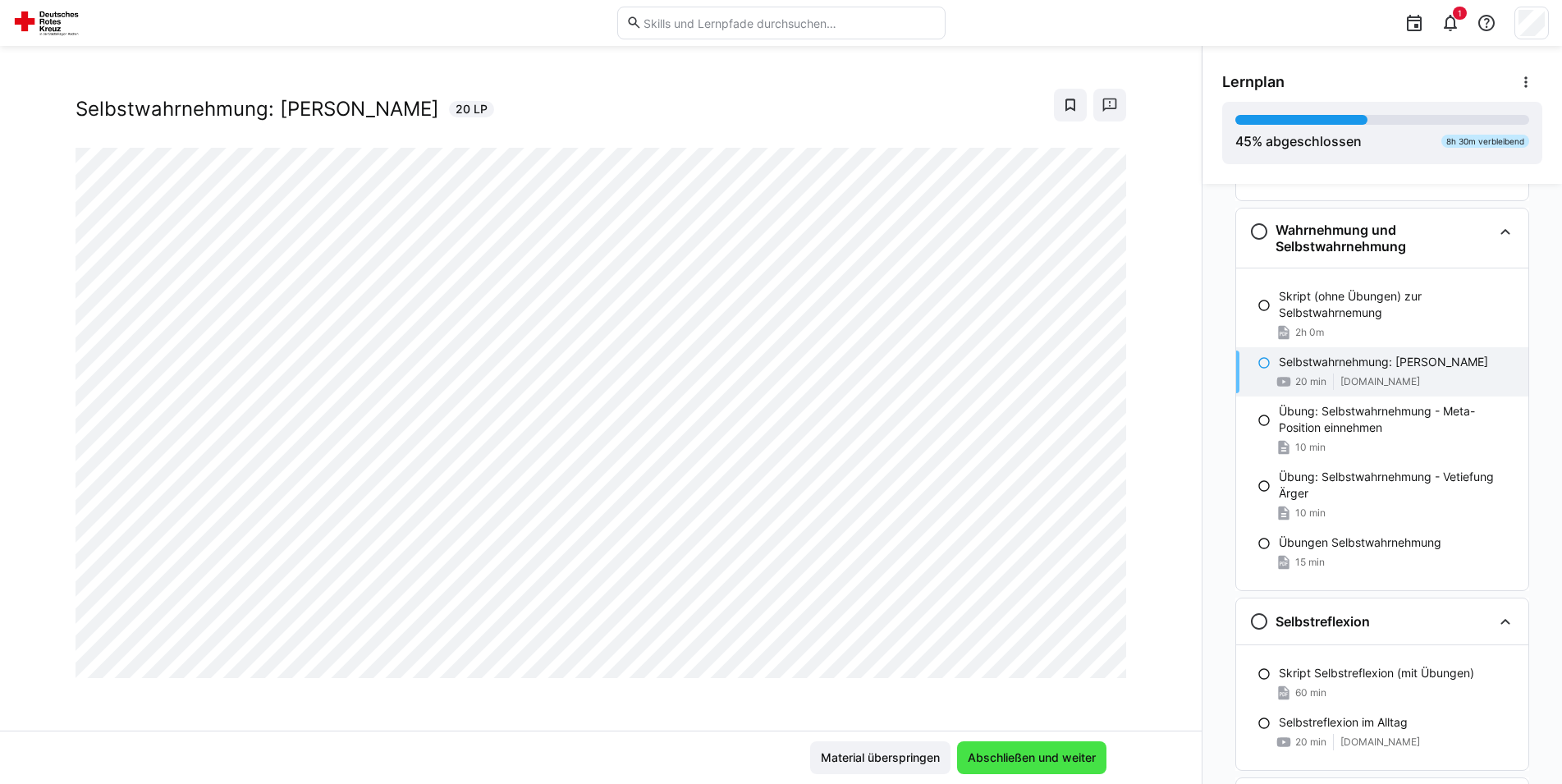
scroll to position [28, 0]
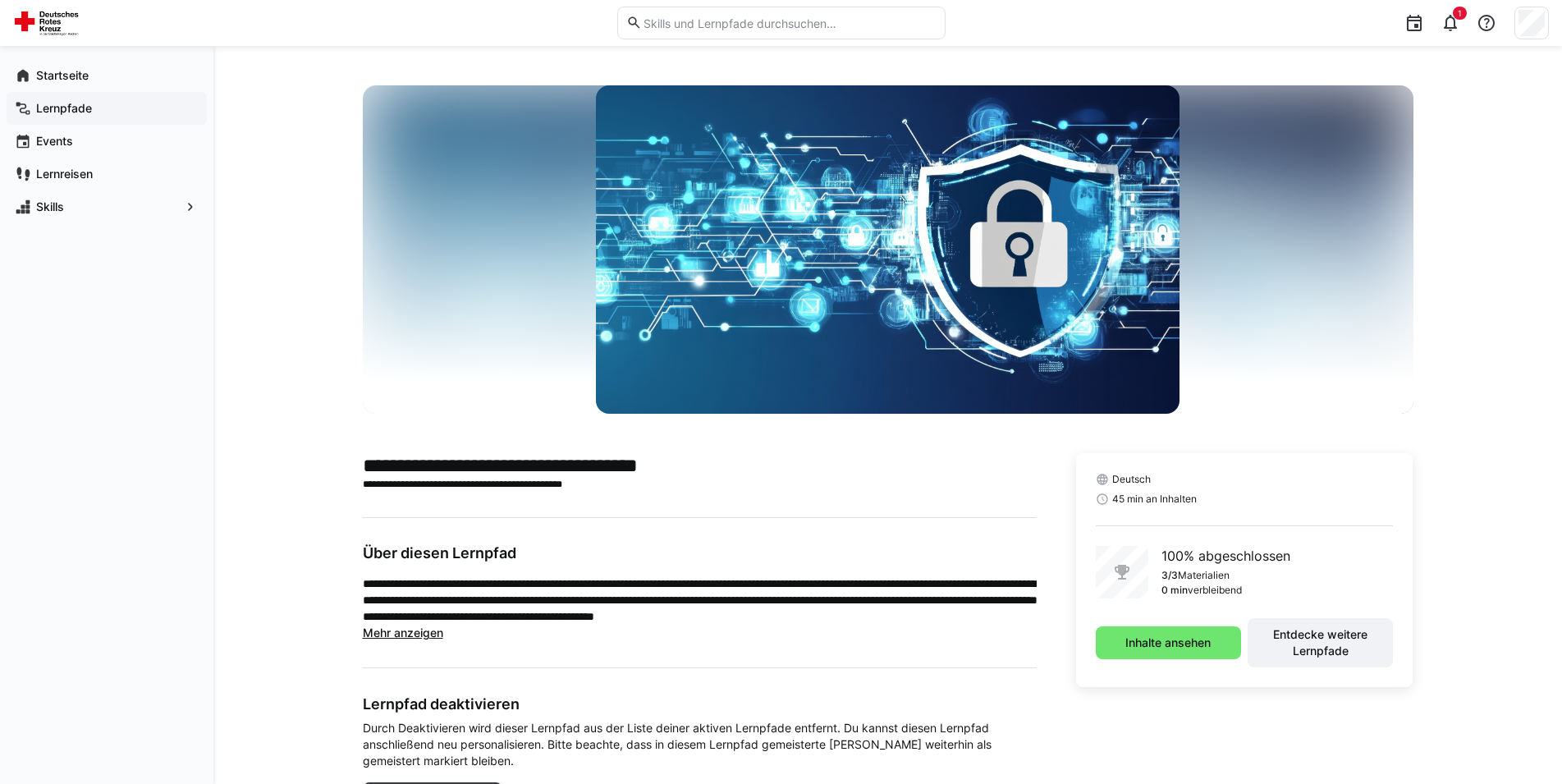
scroll to position [90, 0]
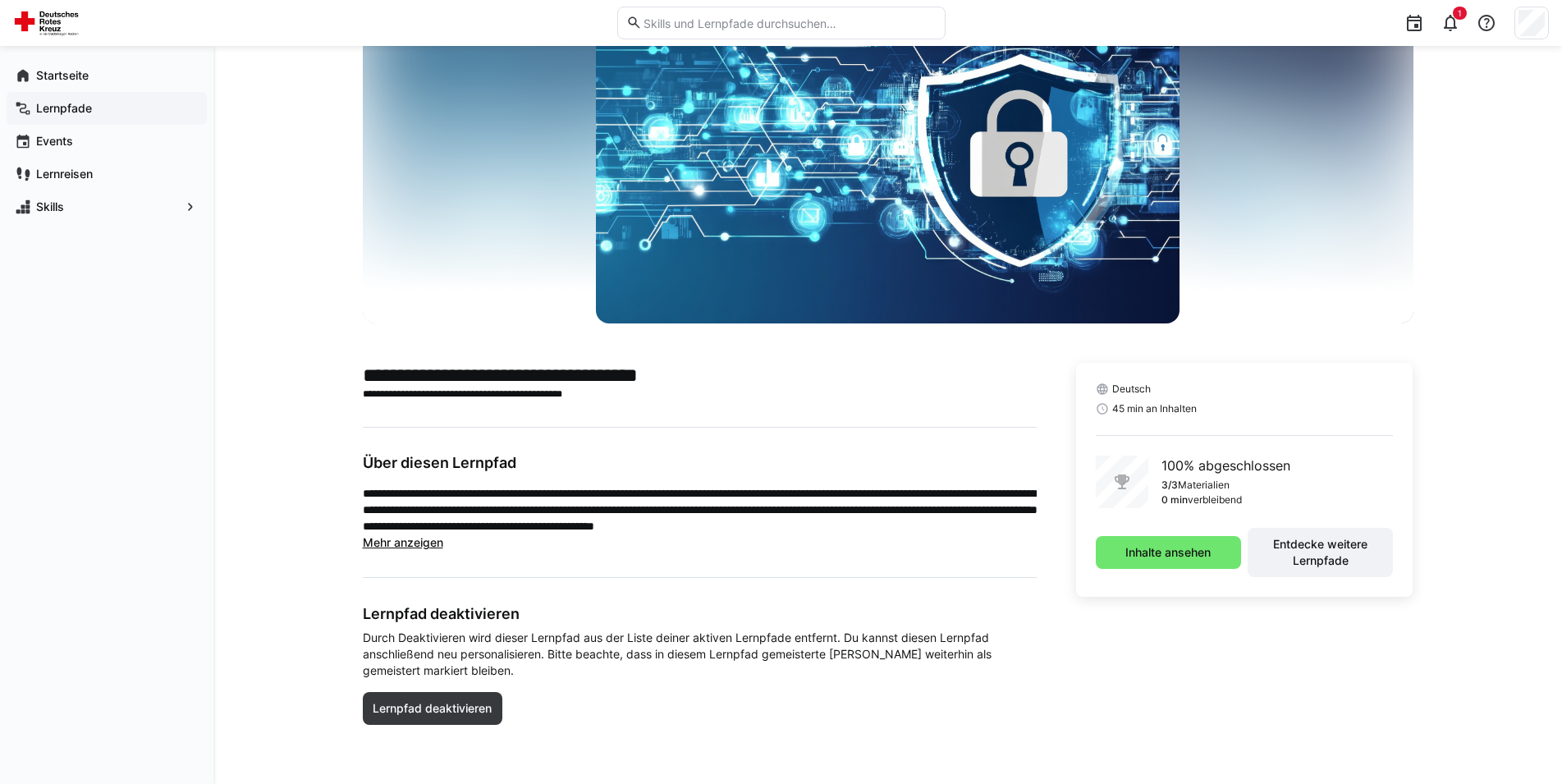
click at [0, 0] on app-navigation-label "Lernpfade" at bounding box center [0, 0] width 0 height 0
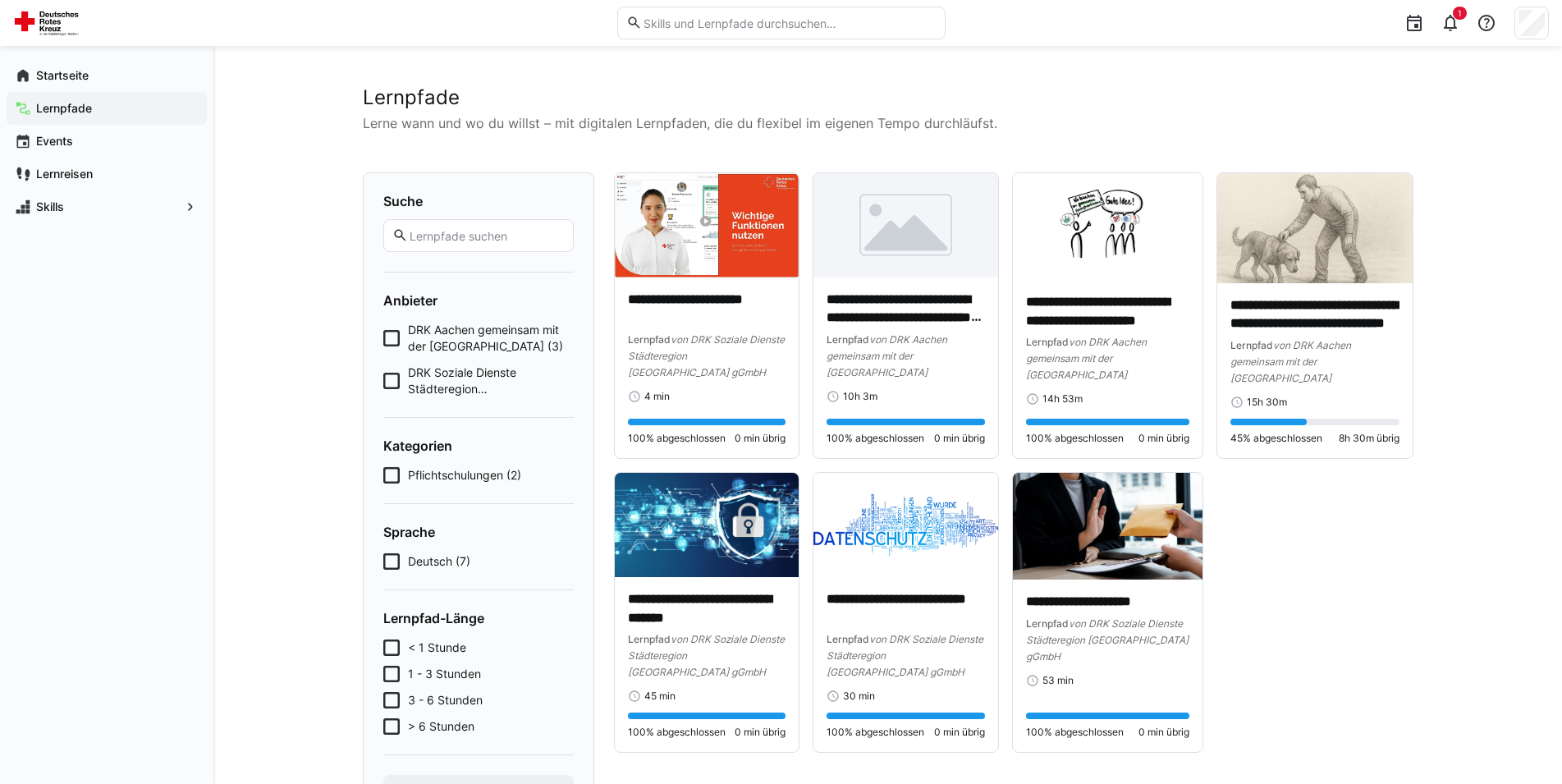
scroll to position [84, 0]
